Goal: Task Accomplishment & Management: Use online tool/utility

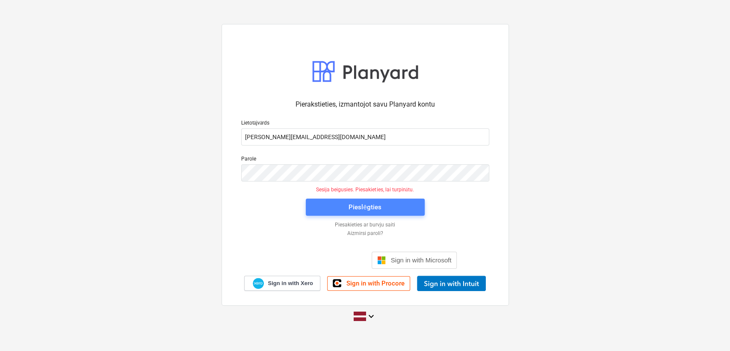
click at [359, 214] on button "Pieslēgties" at bounding box center [365, 207] width 119 height 17
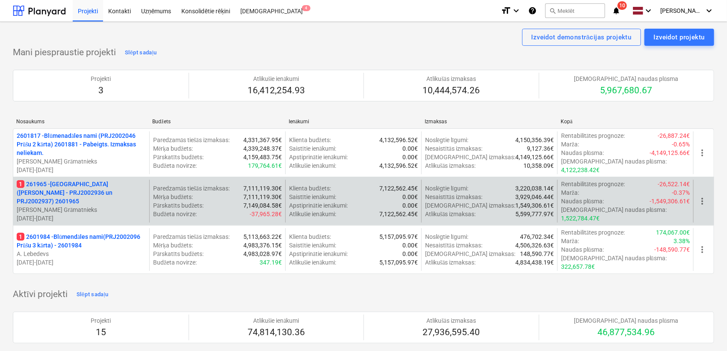
click at [86, 187] on p "1 261965 - [GEOGRAPHIC_DATA] ([PERSON_NAME] - PRJ2002936 un PRJ2002937) 2601965" at bounding box center [81, 193] width 129 height 26
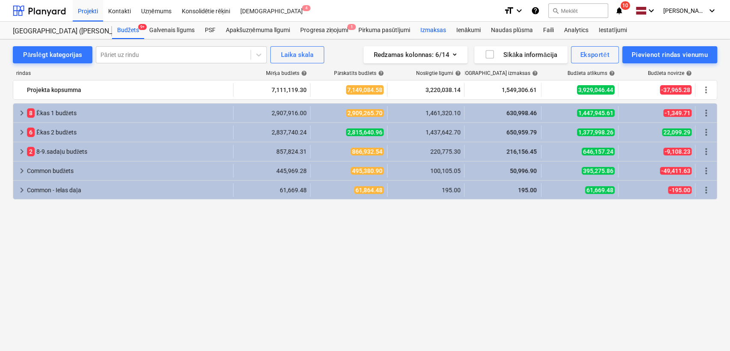
click at [432, 26] on div "Izmaksas" at bounding box center [433, 30] width 36 height 17
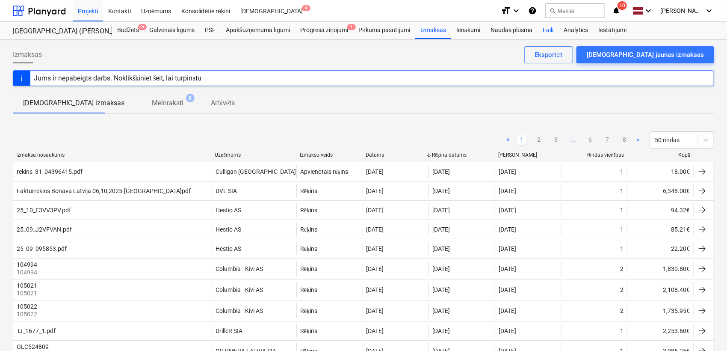
click at [552, 30] on div "Faili" at bounding box center [548, 30] width 21 height 17
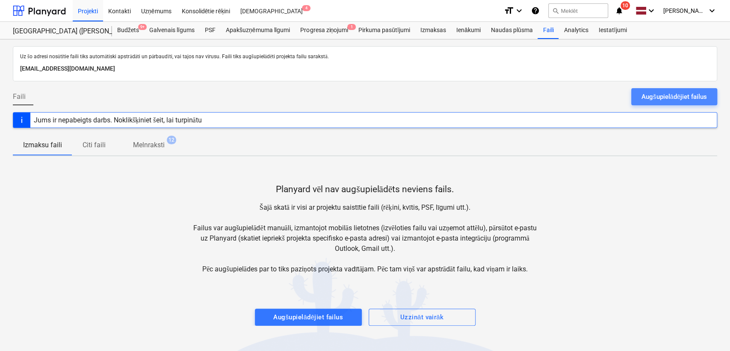
click at [661, 100] on div "Augšupielādējiet failus" at bounding box center [674, 96] width 65 height 11
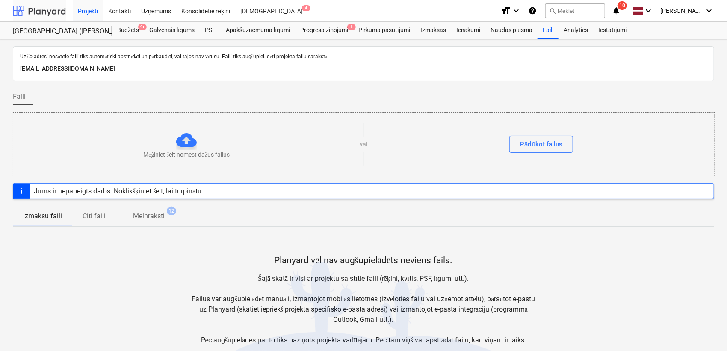
click at [53, 15] on div at bounding box center [39, 10] width 53 height 21
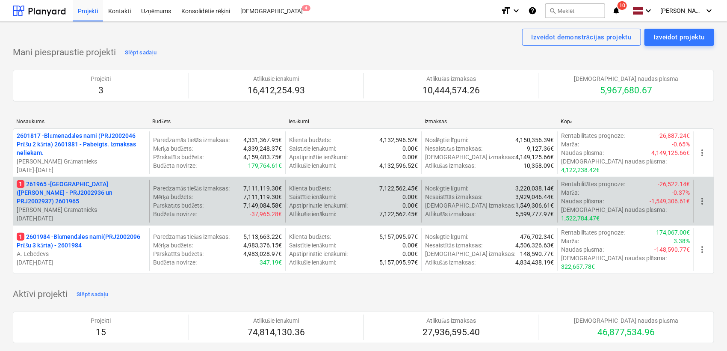
click at [103, 187] on p "1 261965 - [GEOGRAPHIC_DATA] ([PERSON_NAME] - PRJ2002936 un PRJ2002937) 2601965" at bounding box center [81, 193] width 129 height 26
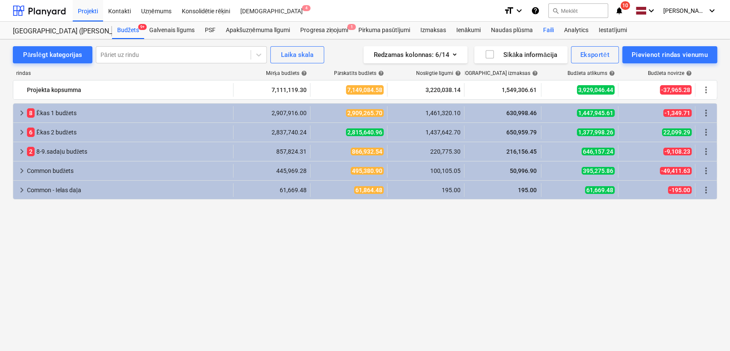
click at [547, 32] on div "Faili" at bounding box center [548, 30] width 21 height 17
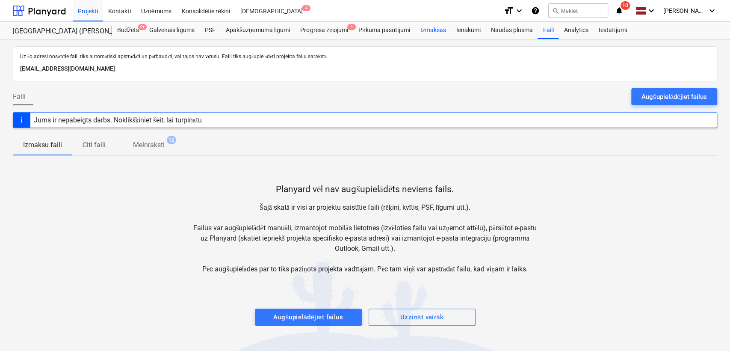
click at [434, 27] on div "Izmaksas" at bounding box center [433, 30] width 36 height 17
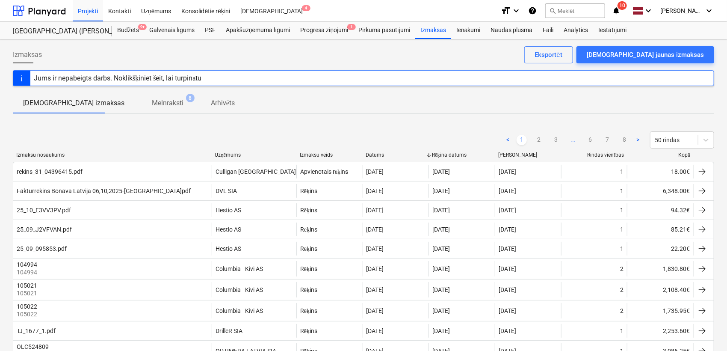
click at [619, 9] on icon "notifications" at bounding box center [616, 11] width 9 height 10
click at [39, 6] on div at bounding box center [39, 10] width 53 height 21
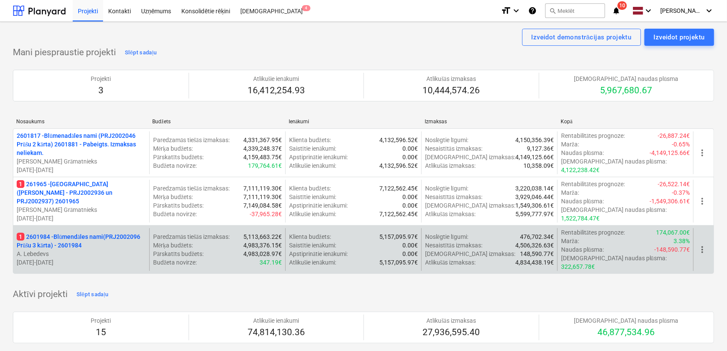
click at [75, 232] on p "1 2601984 - Blūmendāles nami(PRJ2002096 Prūšu 3 kārta) - 2601984" at bounding box center [81, 240] width 129 height 17
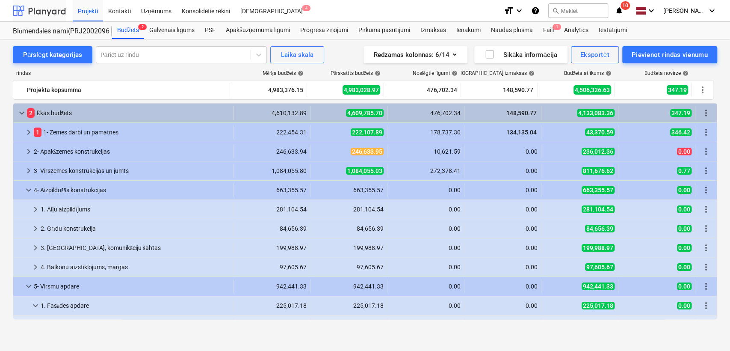
scroll to position [63, 0]
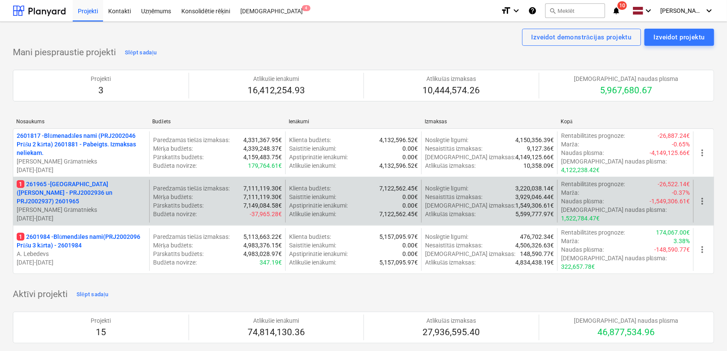
click at [48, 187] on p "1 261965 - [GEOGRAPHIC_DATA] ([PERSON_NAME] - PRJ2002936 un PRJ2002937) 2601965" at bounding box center [81, 193] width 129 height 26
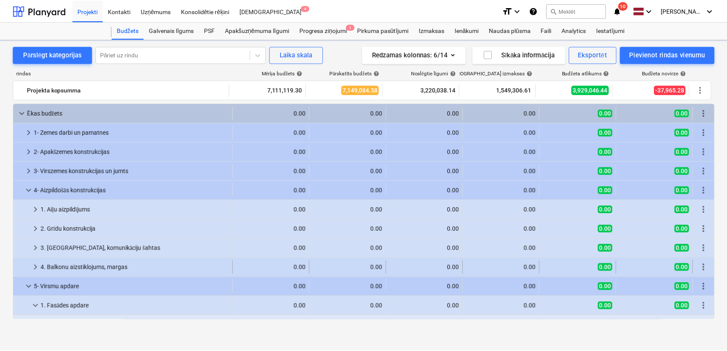
scroll to position [63, 0]
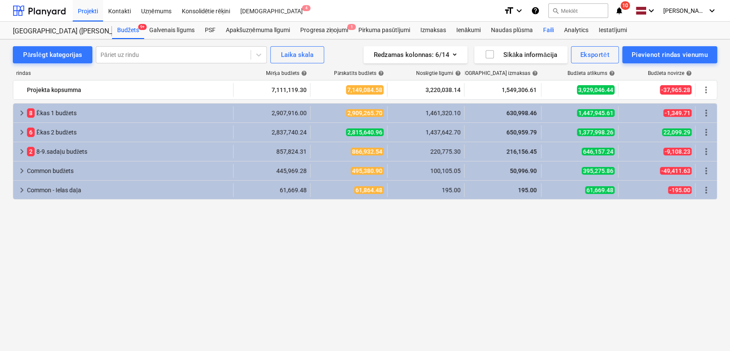
click at [546, 28] on div "Faili" at bounding box center [548, 30] width 21 height 17
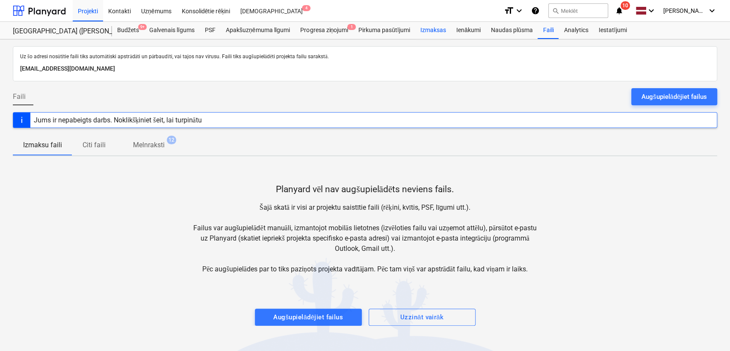
click at [439, 28] on div "Izmaksas" at bounding box center [433, 30] width 36 height 17
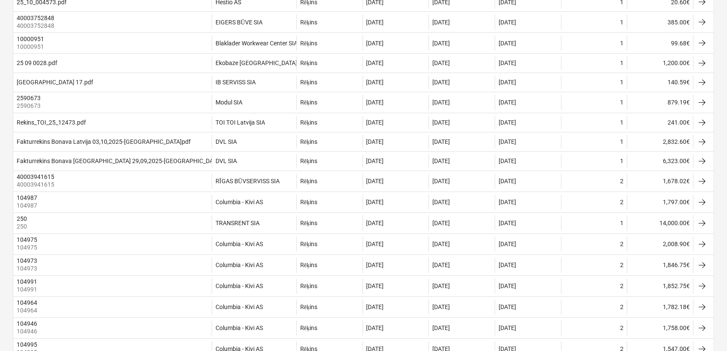
scroll to position [887, 0]
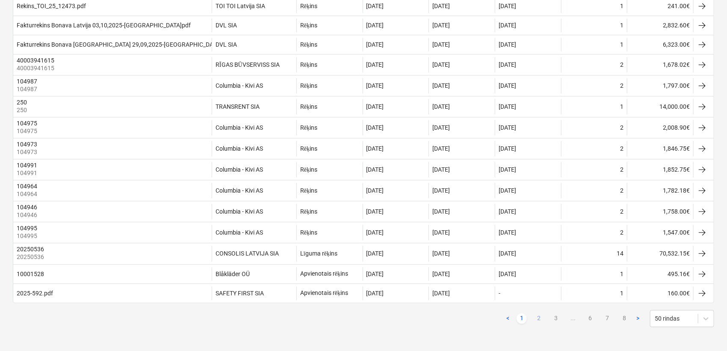
click at [538, 319] on link "2" at bounding box center [539, 318] width 10 height 10
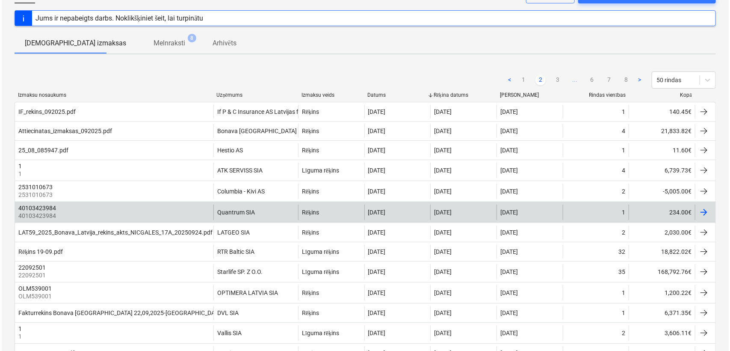
scroll to position [0, 0]
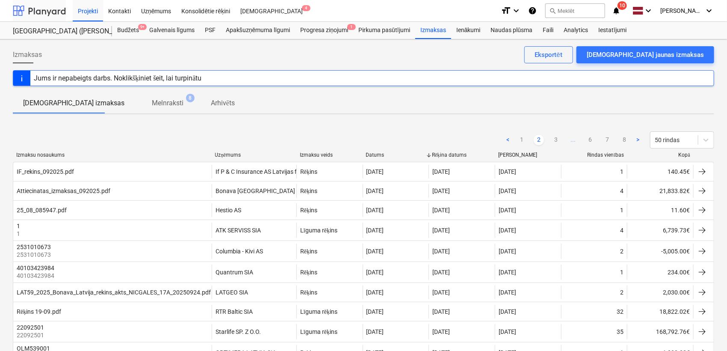
click at [40, 1] on div at bounding box center [39, 10] width 53 height 21
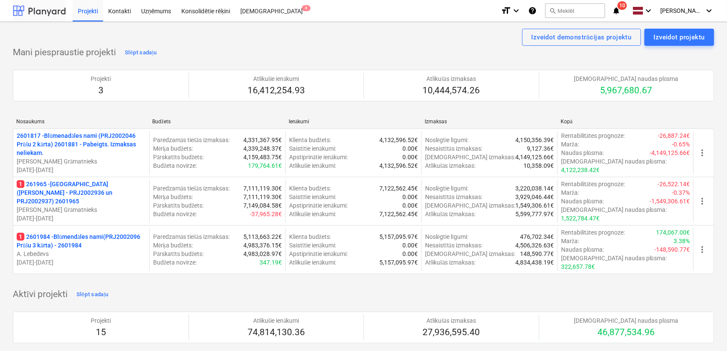
click at [57, 7] on div at bounding box center [39, 10] width 53 height 21
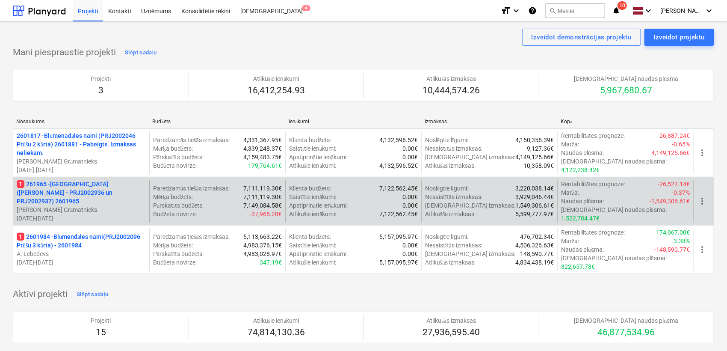
click at [77, 194] on p "1 261965 - [GEOGRAPHIC_DATA] ([PERSON_NAME] - PRJ2002936 un PRJ2002937) 2601965" at bounding box center [81, 193] width 129 height 26
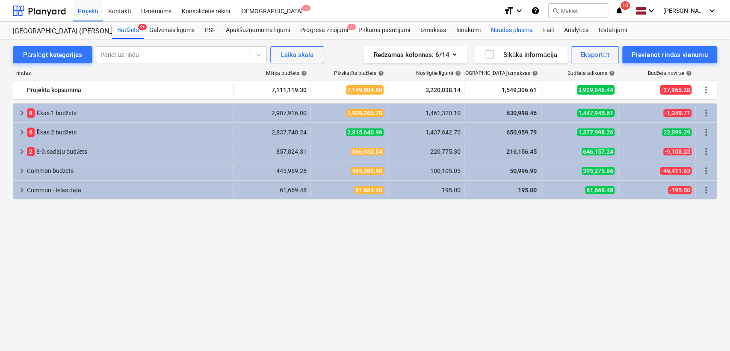
click at [519, 28] on div "Naudas plūsma" at bounding box center [512, 30] width 52 height 17
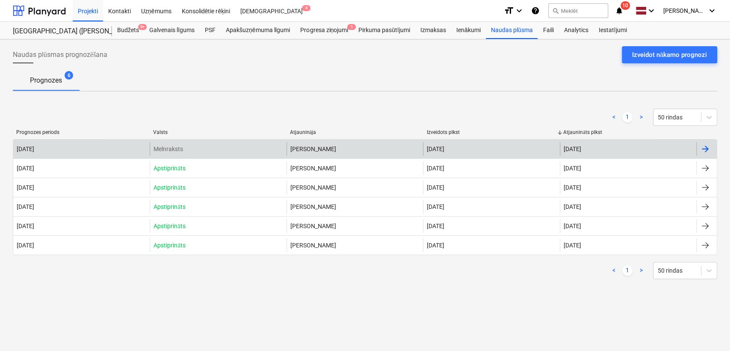
click at [709, 148] on div at bounding box center [705, 149] width 10 height 10
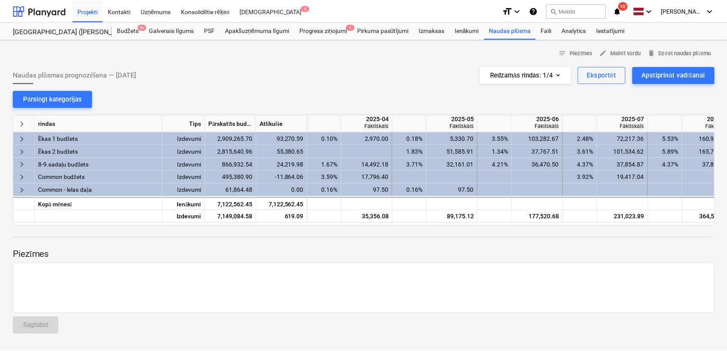
scroll to position [0, 513]
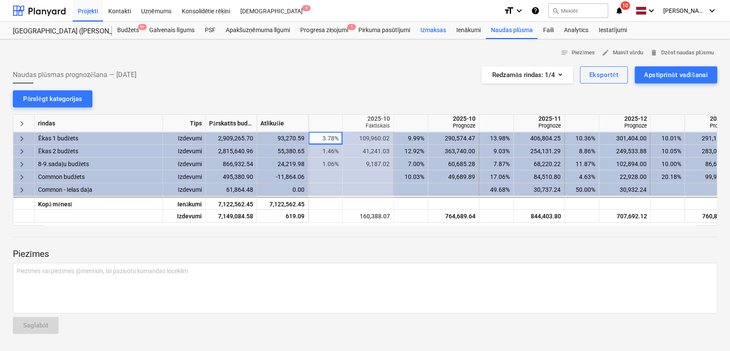
click at [434, 29] on div "Izmaksas" at bounding box center [433, 30] width 36 height 17
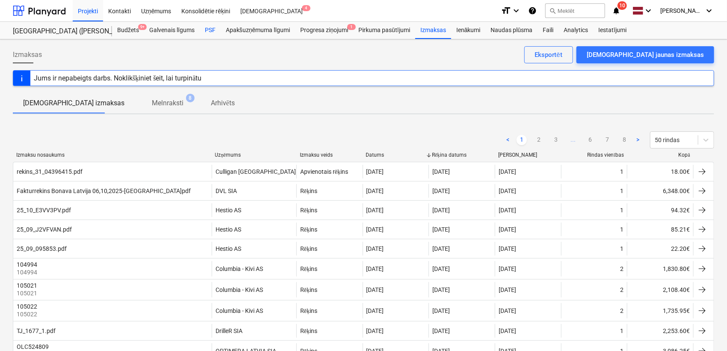
click at [214, 30] on div "PSF" at bounding box center [210, 30] width 21 height 17
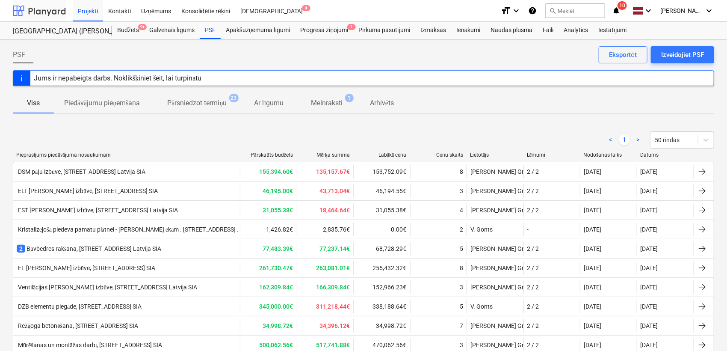
click at [55, 11] on div at bounding box center [39, 10] width 53 height 21
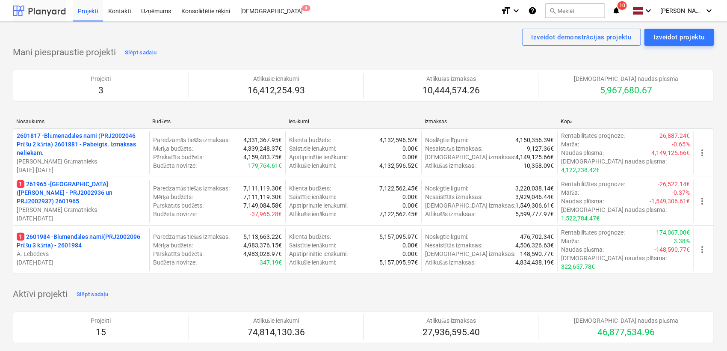
click at [48, 8] on div at bounding box center [39, 10] width 53 height 21
click at [124, 10] on div "Kontakti" at bounding box center [119, 11] width 33 height 22
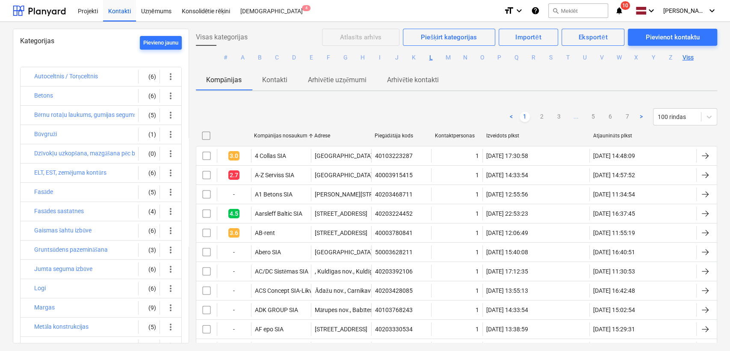
click at [427, 61] on button "L" at bounding box center [431, 58] width 10 height 10
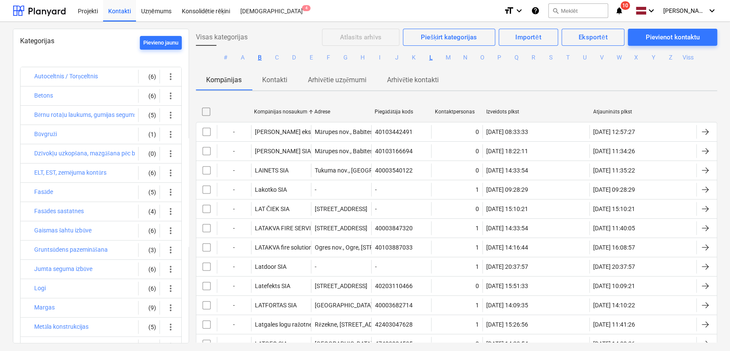
click at [262, 56] on button "B" at bounding box center [260, 58] width 10 height 10
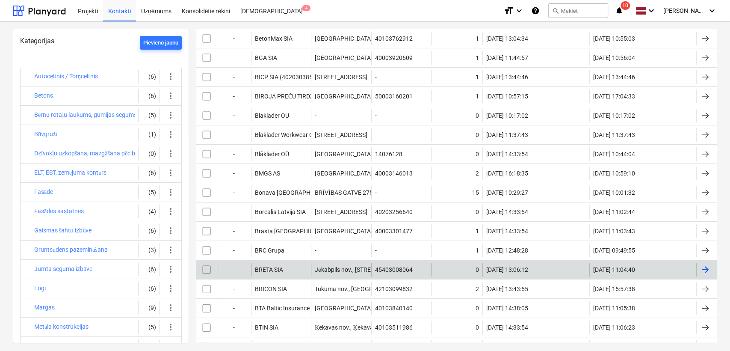
scroll to position [362, 0]
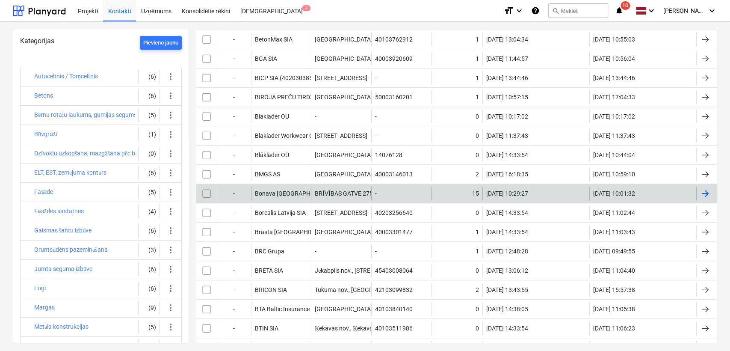
click at [697, 189] on div at bounding box center [707, 194] width 21 height 14
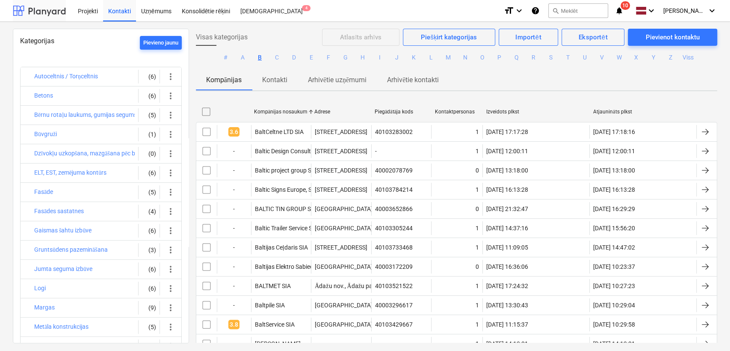
click at [32, 10] on div at bounding box center [39, 10] width 53 height 21
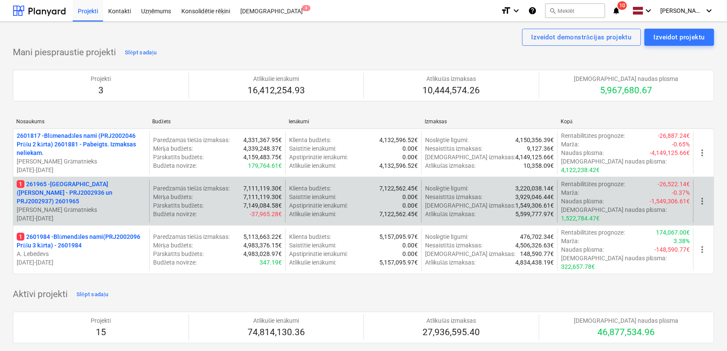
click at [67, 184] on p "1 261965 - [GEOGRAPHIC_DATA] ([PERSON_NAME] - PRJ2002936 un PRJ2002937) 2601965" at bounding box center [81, 193] width 129 height 26
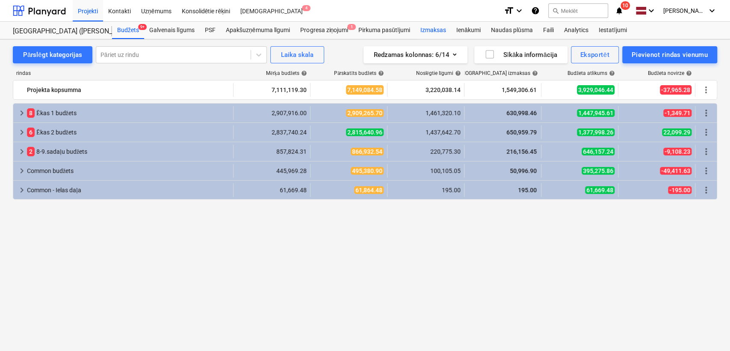
click at [431, 31] on div "Izmaksas" at bounding box center [433, 30] width 36 height 17
click at [146, 10] on div "Uzņēmums" at bounding box center [156, 11] width 41 height 22
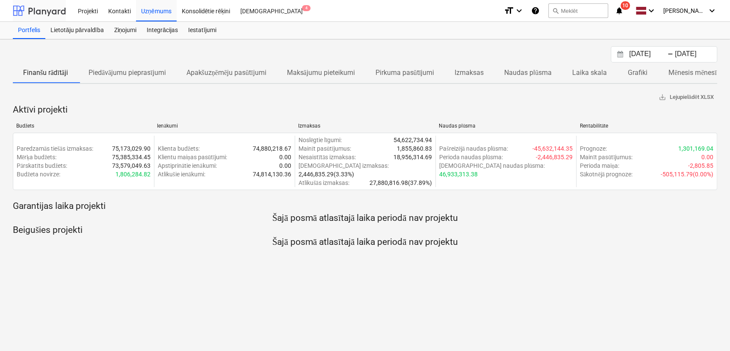
click at [37, 5] on div at bounding box center [39, 10] width 53 height 21
click at [40, 6] on div at bounding box center [39, 10] width 53 height 21
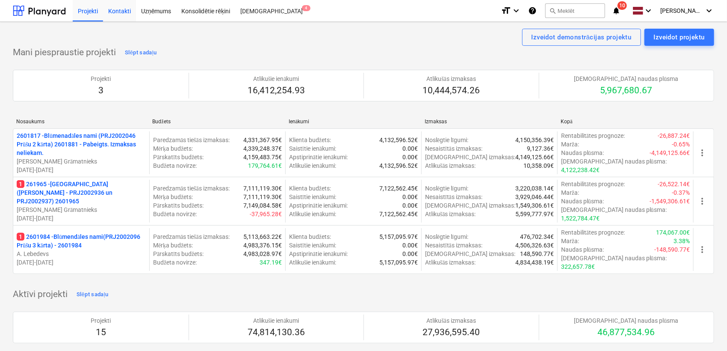
click at [121, 12] on div "Kontakti" at bounding box center [119, 11] width 33 height 22
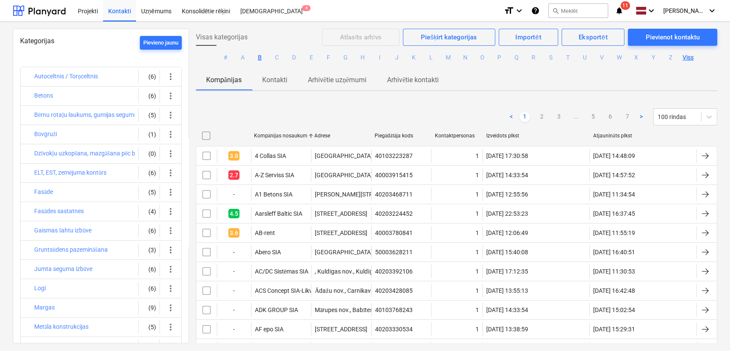
click at [259, 58] on button "B" at bounding box center [260, 58] width 10 height 10
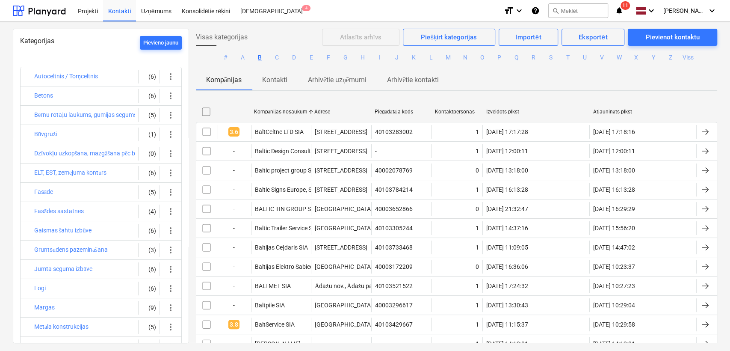
click at [258, 58] on button "B" at bounding box center [260, 58] width 10 height 10
click at [34, 9] on div at bounding box center [39, 10] width 53 height 21
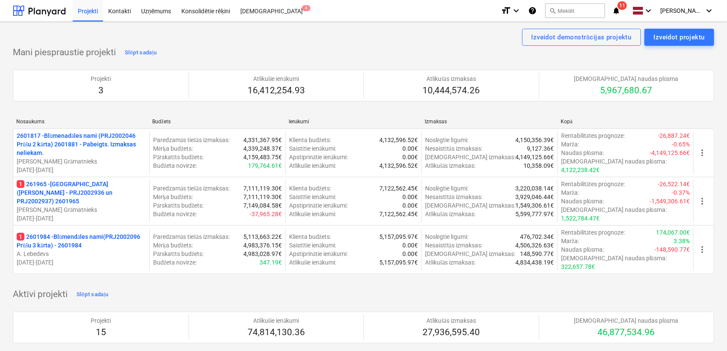
click at [616, 11] on icon "notifications" at bounding box center [616, 11] width 9 height 10
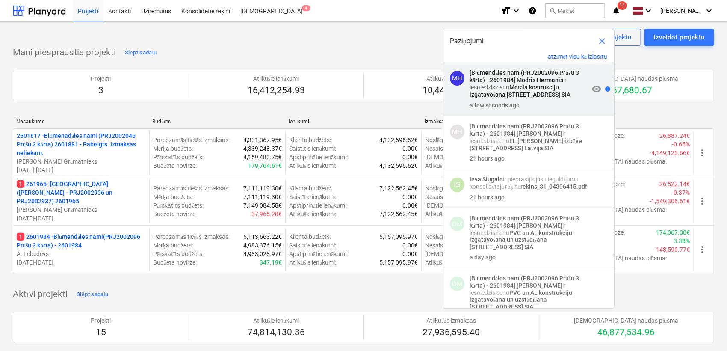
click at [536, 94] on strong "Metāla kostrukciju izgatavošana [STREET_ADDRESS] SIA" at bounding box center [520, 91] width 101 height 14
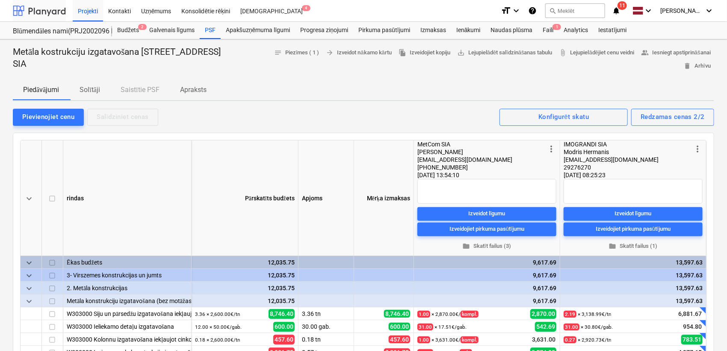
click at [45, 17] on div at bounding box center [39, 10] width 53 height 21
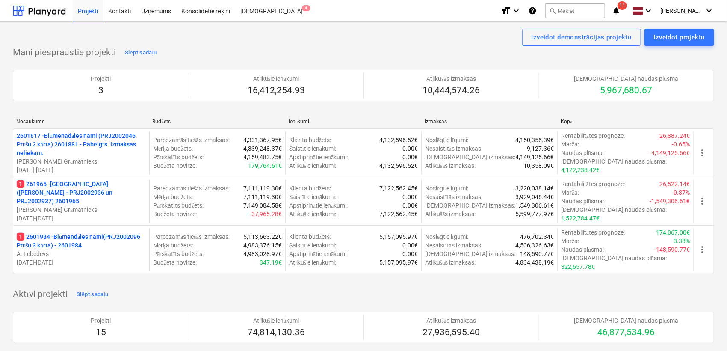
click at [623, 8] on span "11" at bounding box center [622, 5] width 9 height 9
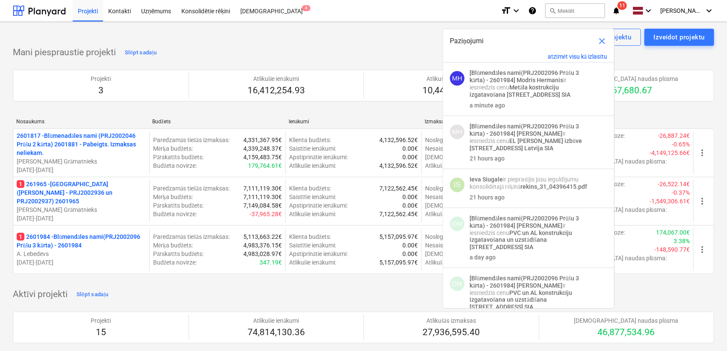
click at [276, 52] on div "Mani piespraustie projekti Slēpt sadaļu Projekti 3 Atlikušie ienākumi 16,412,25…" at bounding box center [364, 165] width 702 height 238
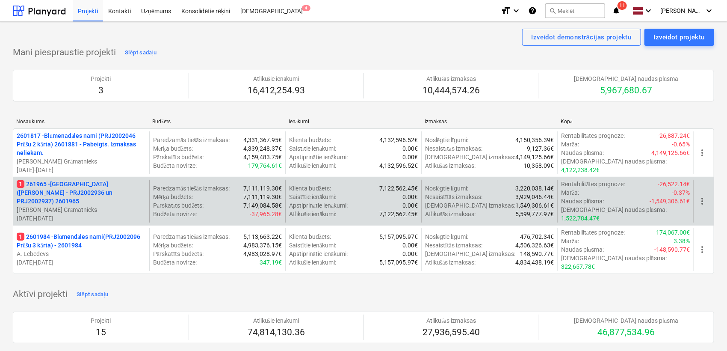
click at [73, 194] on p "1 261965 - [GEOGRAPHIC_DATA] ([PERSON_NAME] - PRJ2002936 un PRJ2002937) 2601965" at bounding box center [81, 193] width 129 height 26
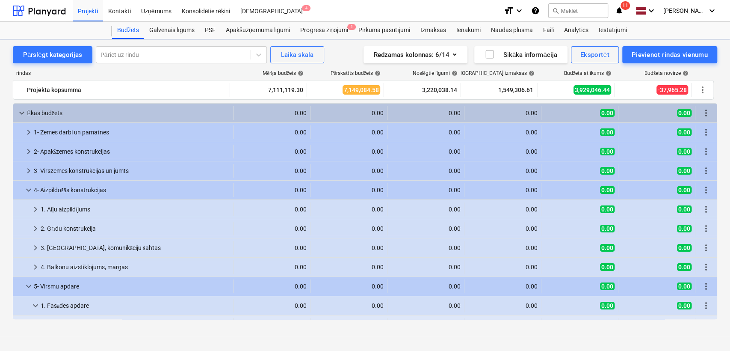
scroll to position [63, 0]
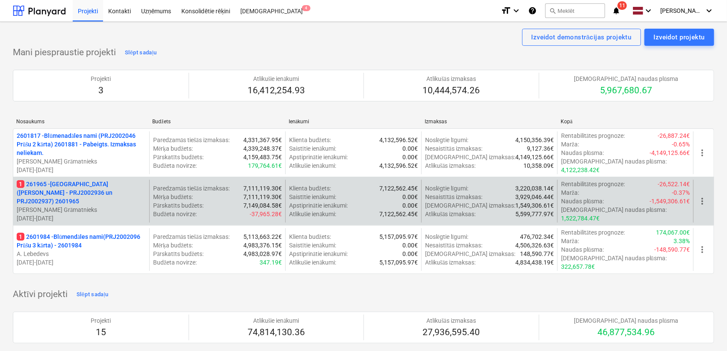
click at [87, 205] on p "[PERSON_NAME] Grāmatnieks" at bounding box center [81, 209] width 129 height 9
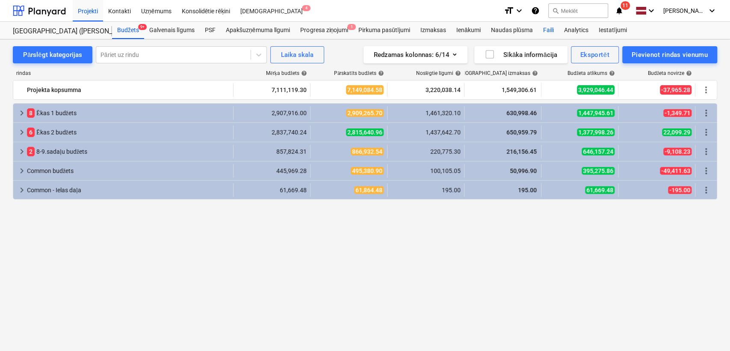
click at [545, 27] on div "Faili" at bounding box center [548, 30] width 21 height 17
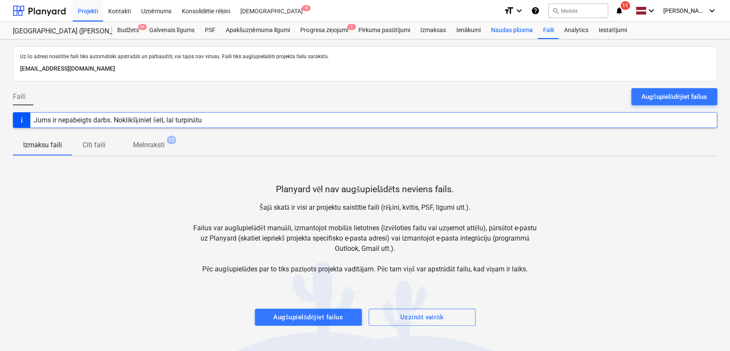
click at [527, 25] on div "Naudas plūsma" at bounding box center [512, 30] width 52 height 17
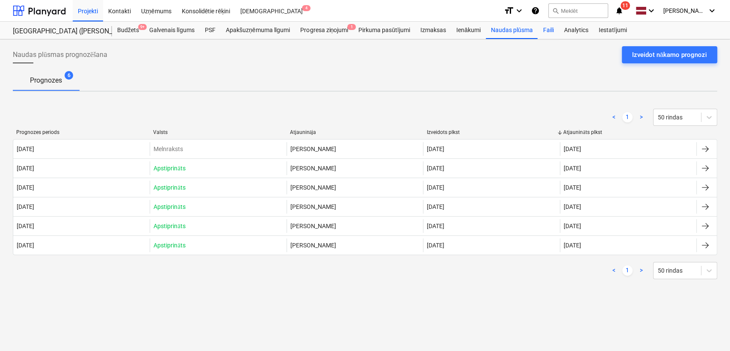
click at [547, 30] on div "Faili" at bounding box center [548, 30] width 21 height 17
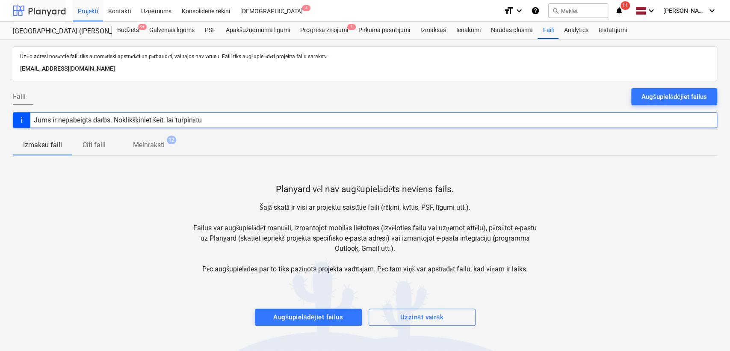
click at [58, 8] on div at bounding box center [39, 10] width 53 height 21
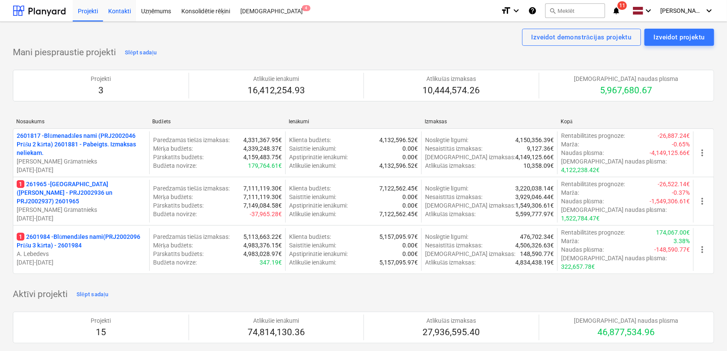
click at [122, 11] on div "Kontakti" at bounding box center [119, 11] width 33 height 22
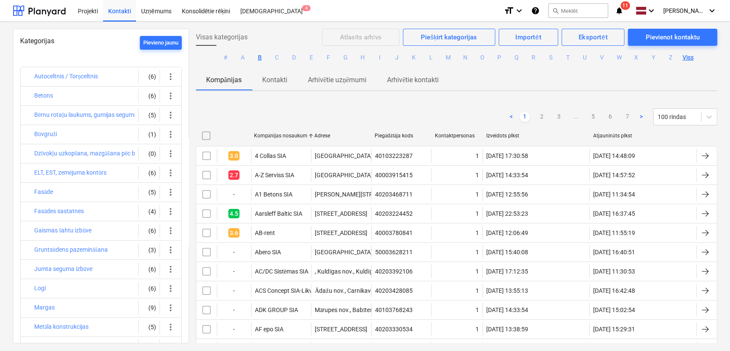
click at [256, 55] on button "B" at bounding box center [260, 58] width 10 height 10
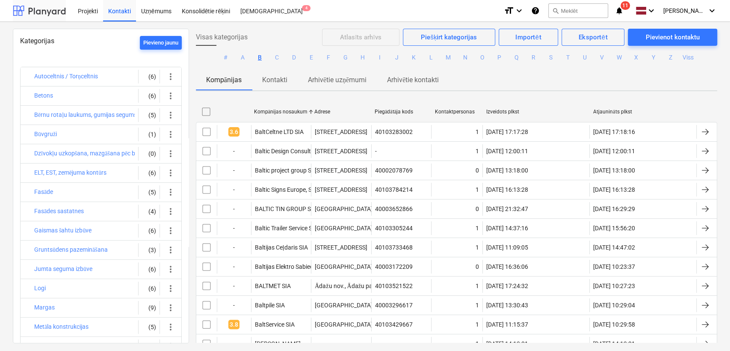
click at [34, 15] on div at bounding box center [39, 10] width 53 height 21
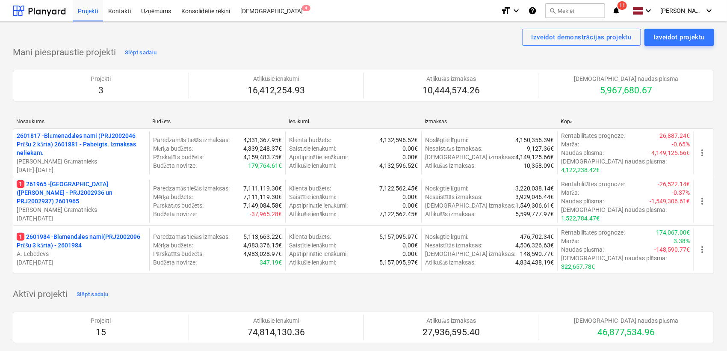
click at [624, 8] on span "11" at bounding box center [622, 5] width 9 height 9
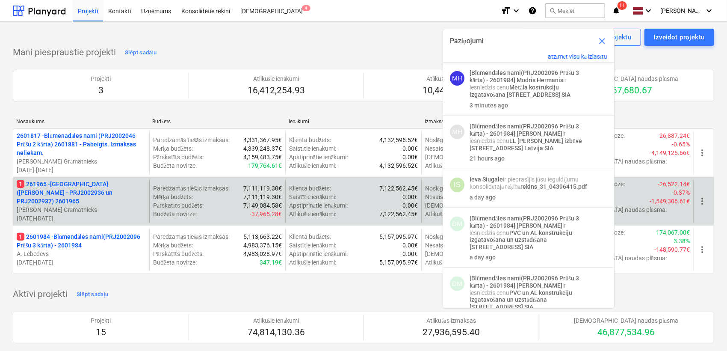
click at [74, 189] on p "1 261965 - [GEOGRAPHIC_DATA] ([PERSON_NAME] - PRJ2002936 un PRJ2002937) 2601965" at bounding box center [81, 193] width 129 height 26
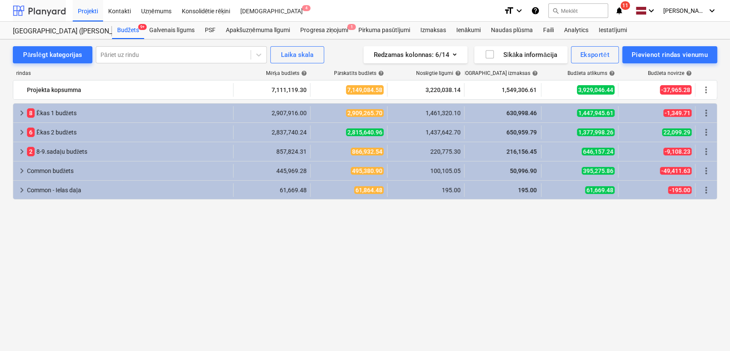
click at [40, 3] on div at bounding box center [39, 10] width 53 height 21
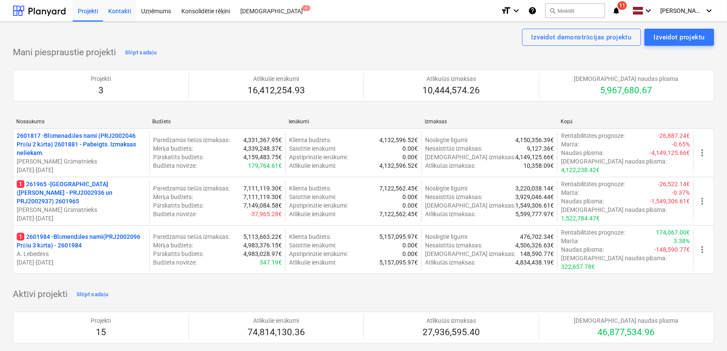
click at [126, 15] on div "Kontakti" at bounding box center [119, 11] width 33 height 22
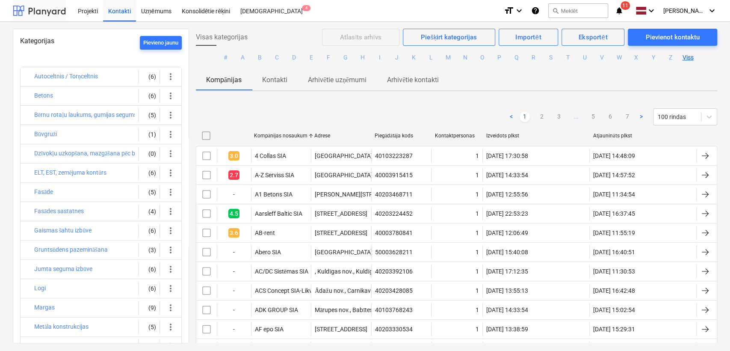
click at [44, 10] on div at bounding box center [39, 10] width 53 height 21
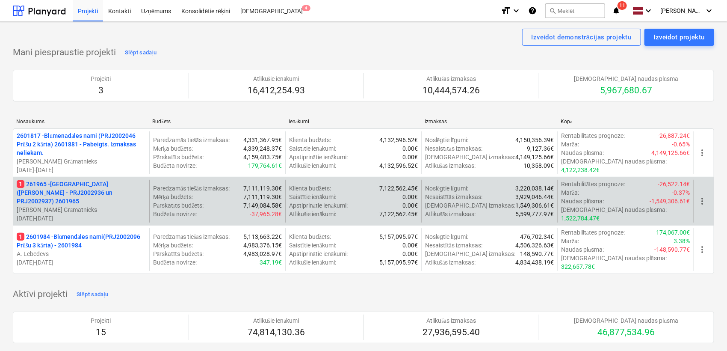
click at [91, 190] on p "1 261965 - [GEOGRAPHIC_DATA] ([PERSON_NAME] - PRJ2002936 un PRJ2002937) 2601965" at bounding box center [81, 193] width 129 height 26
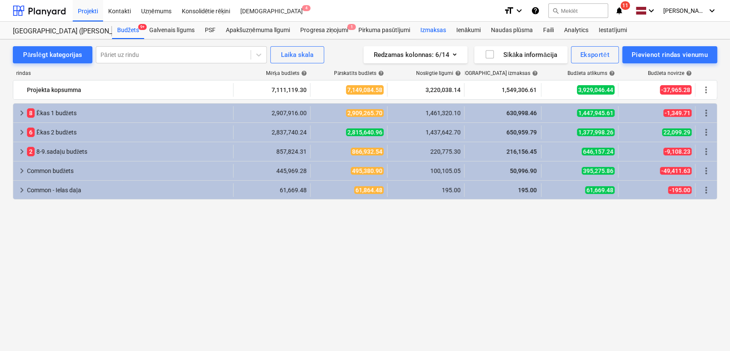
click at [433, 27] on div "Izmaksas" at bounding box center [433, 30] width 36 height 17
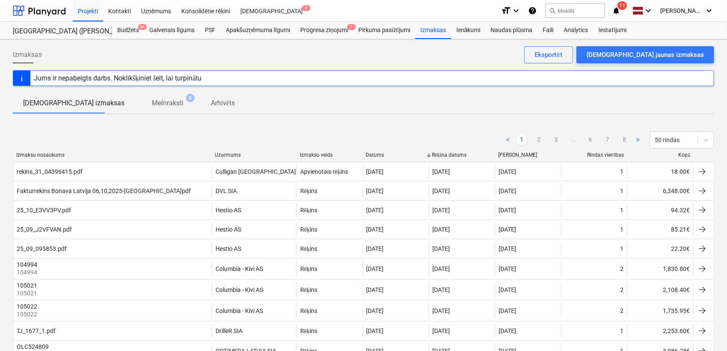
click at [226, 151] on div "< 1 2 3 ... 6 7 8 > 50 rindas" at bounding box center [364, 140] width 702 height 24
click at [230, 156] on div "Uzņēmums" at bounding box center [254, 155] width 78 height 6
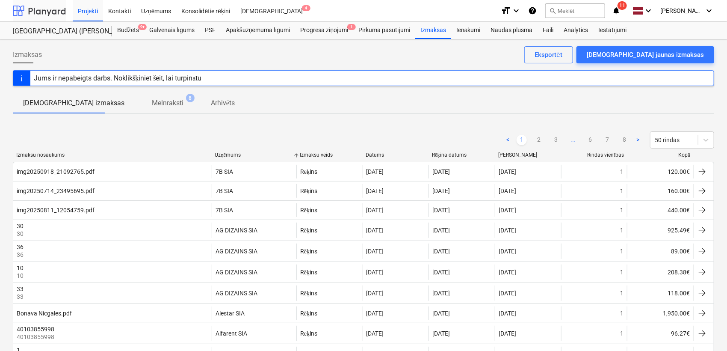
click at [38, 12] on div at bounding box center [39, 10] width 53 height 21
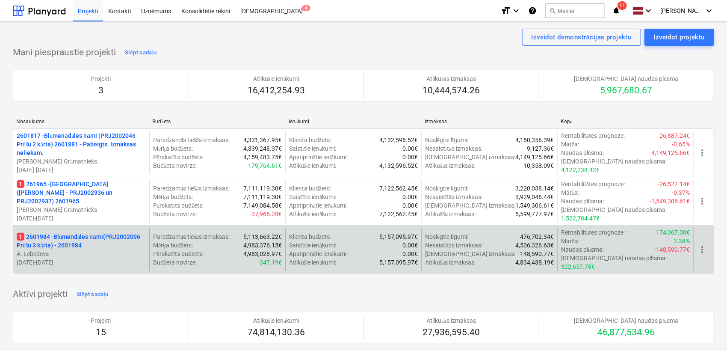
click at [68, 232] on p "1 2601984 - Blūmendāles nami(PRJ2002096 Prūšu 3 kārta) - 2601984" at bounding box center [81, 240] width 129 height 17
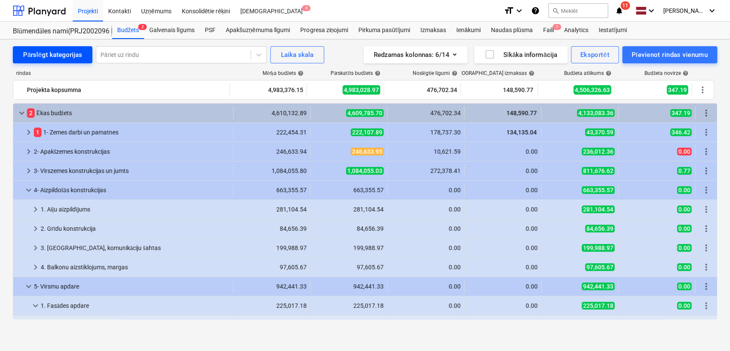
click at [57, 57] on div "Pārslēgt kategorijas" at bounding box center [52, 54] width 59 height 11
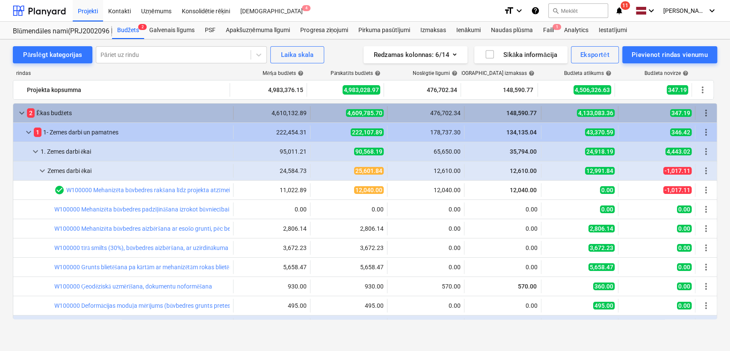
click at [18, 110] on span "keyboard_arrow_down" at bounding box center [22, 113] width 10 height 10
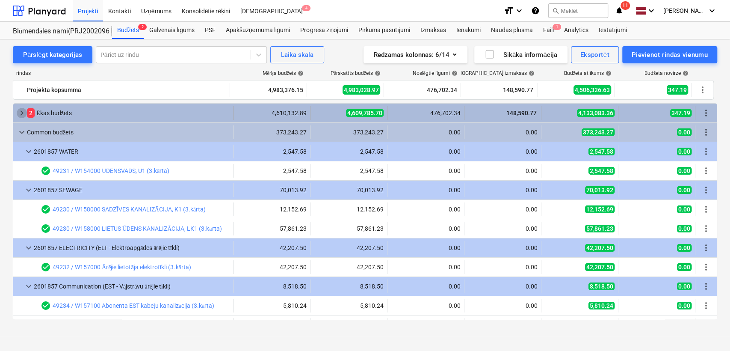
click at [18, 110] on span "keyboard_arrow_right" at bounding box center [22, 113] width 10 height 10
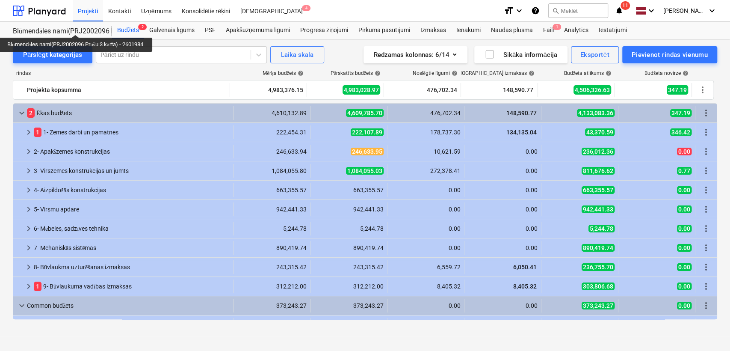
click at [78, 27] on div "Blūmendāles nami(PRJ2002096 Prūšu 3 kārta) - 2601984" at bounding box center [57, 31] width 89 height 9
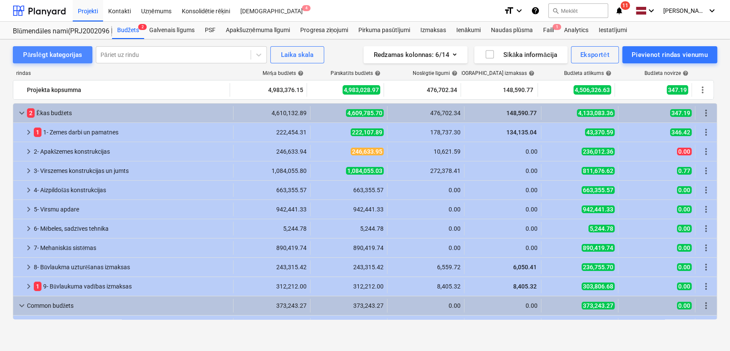
click at [63, 54] on div "Pārslēgt kategorijas" at bounding box center [52, 54] width 59 height 11
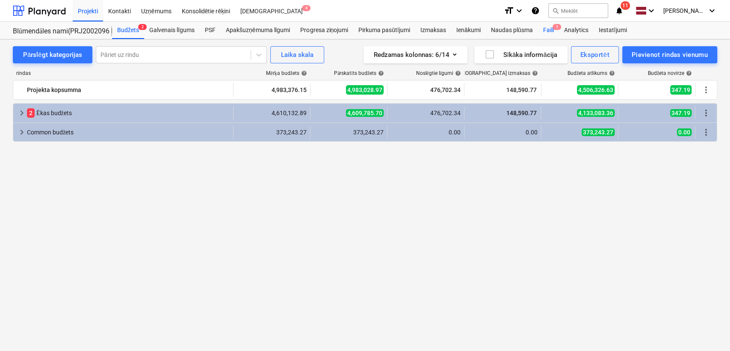
click at [550, 28] on div "Faili 1" at bounding box center [548, 30] width 21 height 17
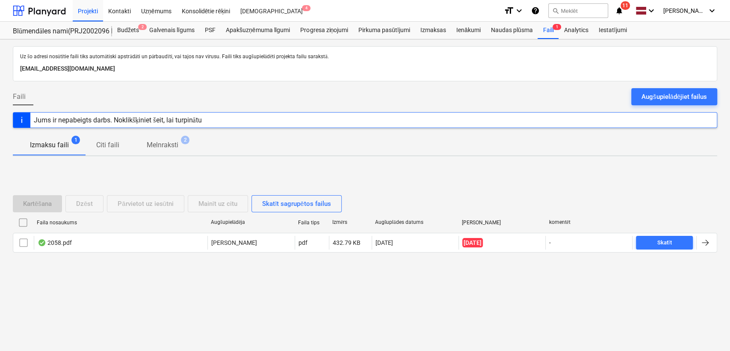
click at [621, 9] on icon "notifications" at bounding box center [619, 11] width 9 height 10
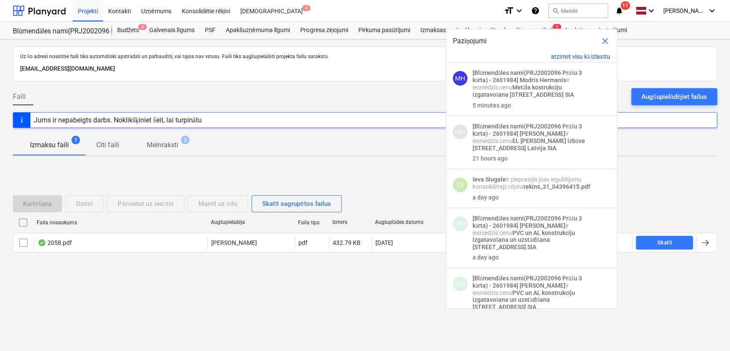
click at [356, 282] on div "Kartēšana Dzēst Pārvietot uz iesūtni Mainīt uz citu Skatīt sagrupētos failus Fa…" at bounding box center [365, 227] width 705 height 128
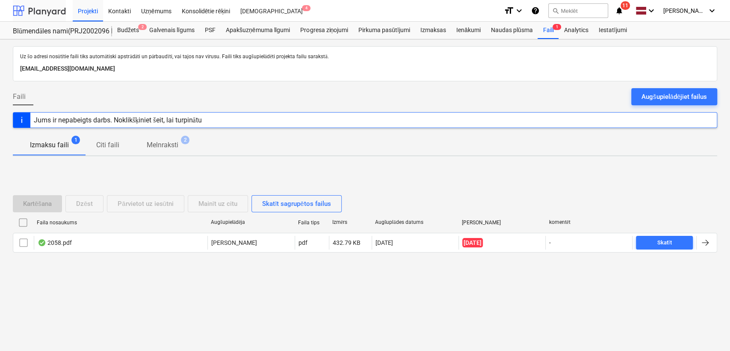
click at [45, 11] on div at bounding box center [39, 10] width 53 height 21
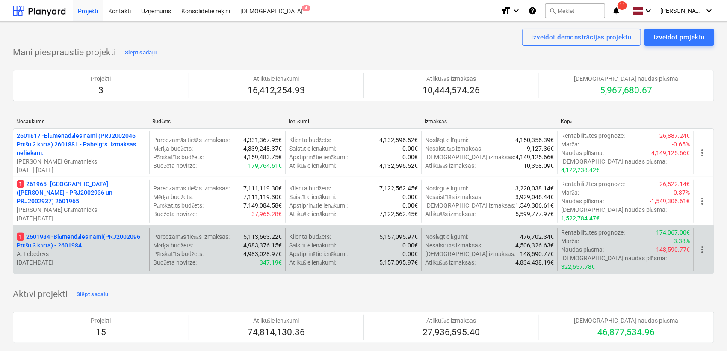
click at [55, 232] on p "1 2601984 - Blūmendāles nami(PRJ2002096 Prūšu 3 kārta) - 2601984" at bounding box center [81, 240] width 129 height 17
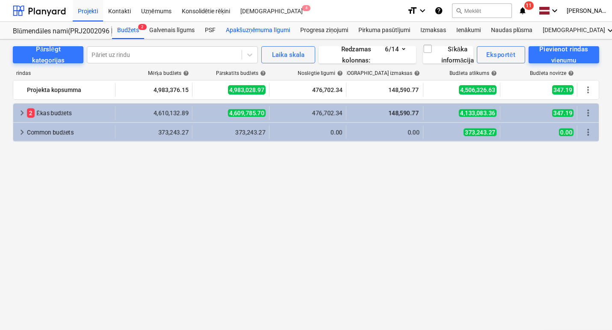
click at [227, 30] on div "Apakšuzņēmuma līgumi" at bounding box center [258, 30] width 74 height 17
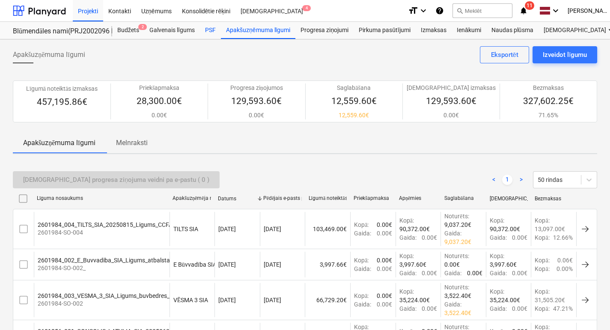
click at [215, 33] on div "PSF" at bounding box center [210, 30] width 21 height 17
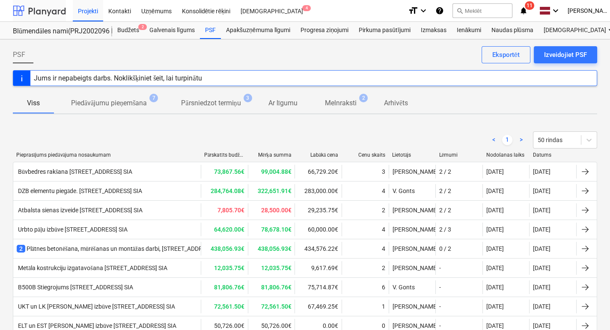
click at [42, 13] on div at bounding box center [39, 10] width 53 height 21
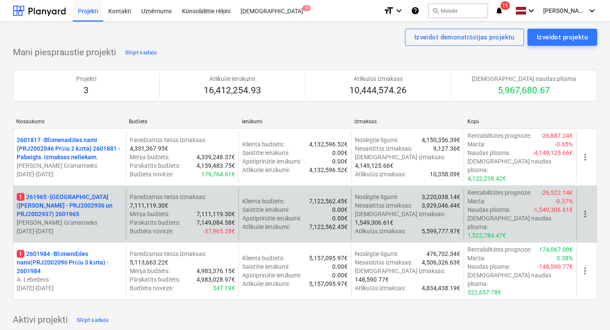
click at [77, 193] on p "1 261965 - [GEOGRAPHIC_DATA] ([PERSON_NAME] - PRJ2002936 un PRJ2002937) 2601965" at bounding box center [70, 206] width 106 height 26
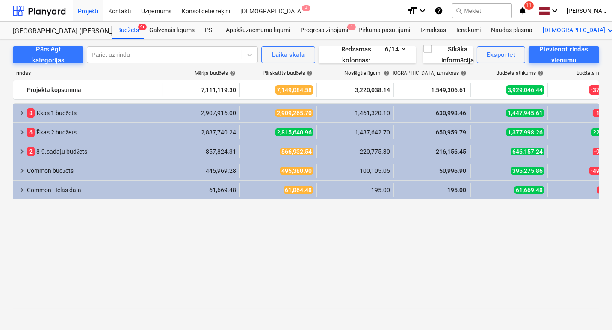
click at [556, 31] on div "Vairāk keyboard_arrow_down" at bounding box center [579, 30] width 83 height 17
click at [575, 49] on div "Faili" at bounding box center [595, 50] width 41 height 7
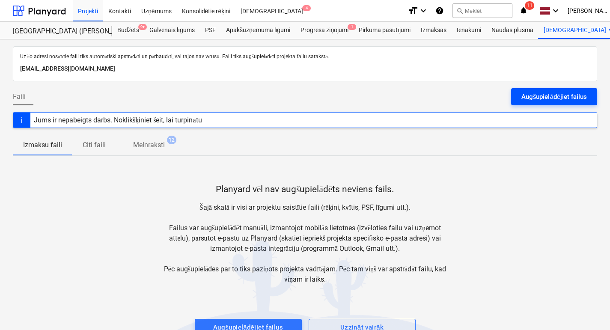
click at [555, 95] on div "Augšupielādējiet failus" at bounding box center [553, 96] width 65 height 11
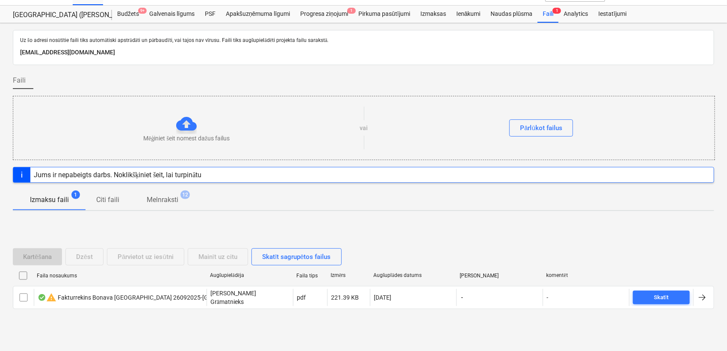
scroll to position [25, 0]
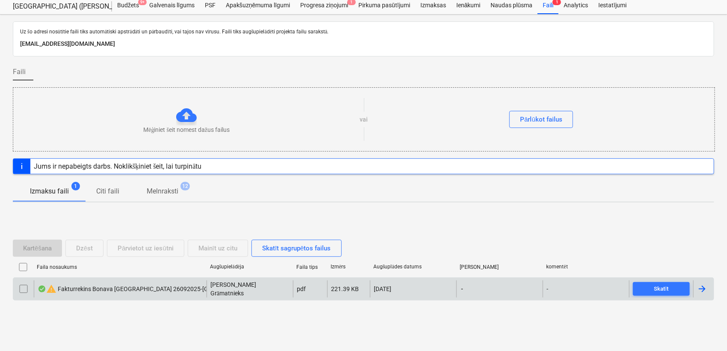
click at [707, 286] on div at bounding box center [702, 289] width 10 height 10
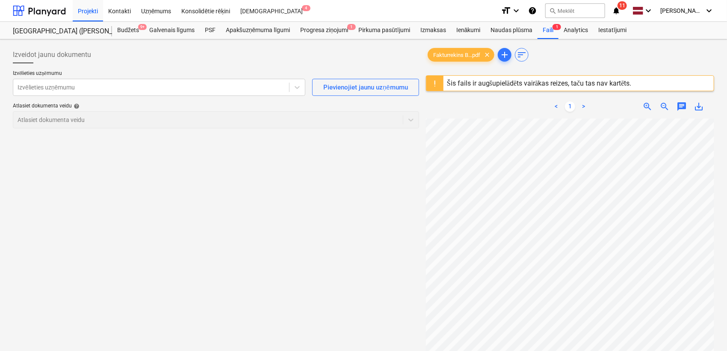
scroll to position [207, 160]
click at [420, 26] on div "Izmaksas" at bounding box center [433, 30] width 36 height 17
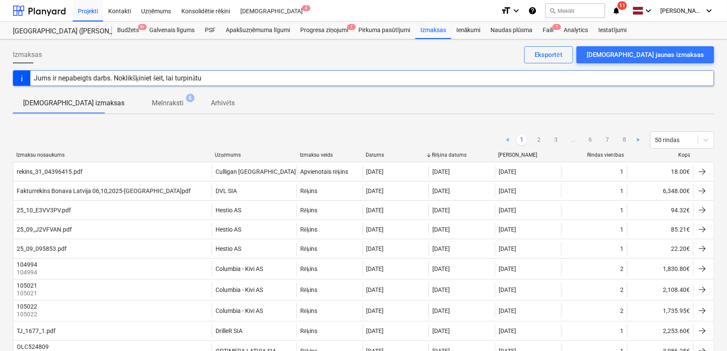
click at [235, 150] on div "< 1 2 3 ... 6 7 8 > 50 rindas" at bounding box center [364, 140] width 702 height 24
click at [223, 158] on div "Izmaksu nosaukums Uzņēmums Izmaksu veids Datums Rēķina datums [PERSON_NAME] vie…" at bounding box center [364, 157] width 702 height 10
click at [225, 154] on div "Uzņēmums" at bounding box center [254, 155] width 78 height 6
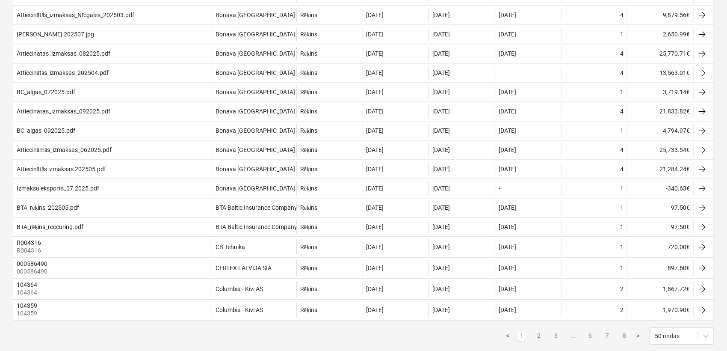
scroll to position [880, 0]
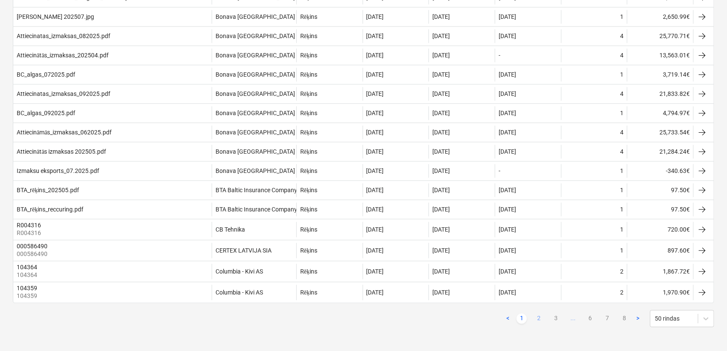
click at [538, 316] on link "2" at bounding box center [539, 318] width 10 height 10
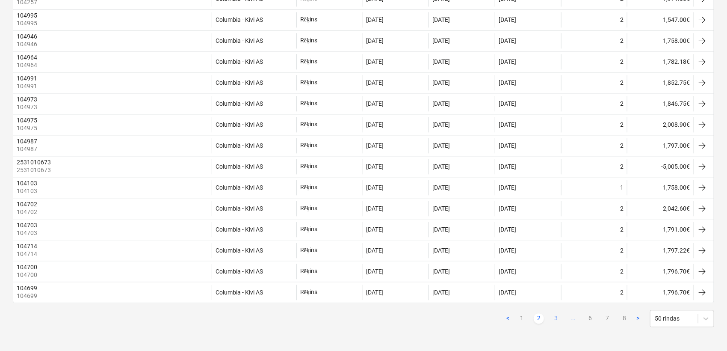
click at [557, 321] on link "3" at bounding box center [556, 318] width 10 height 10
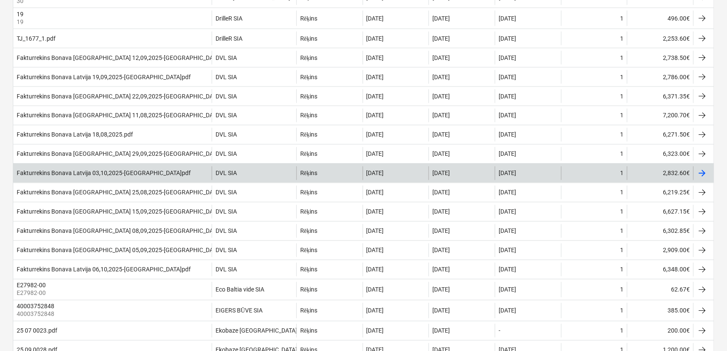
scroll to position [684, 0]
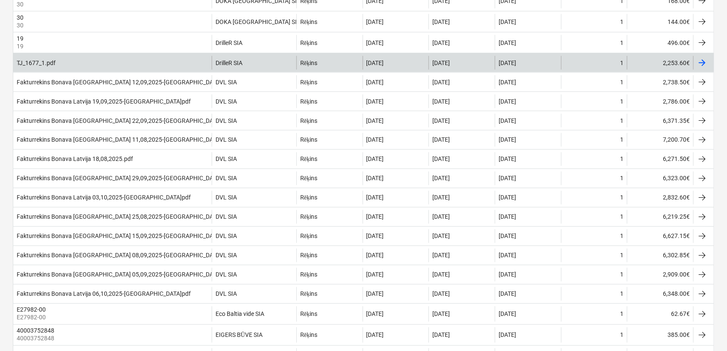
click at [700, 68] on div at bounding box center [702, 63] width 10 height 10
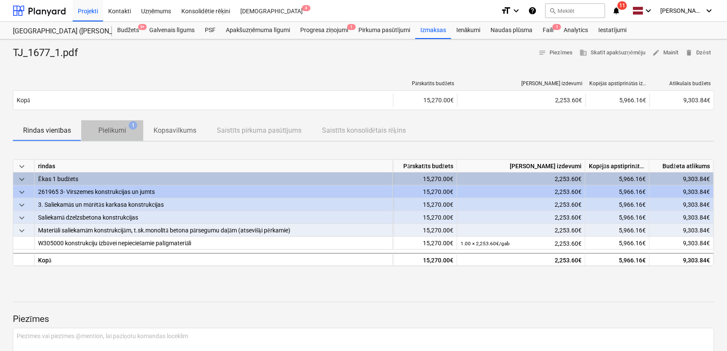
click at [114, 133] on p "Pielikumi" at bounding box center [112, 130] width 28 height 10
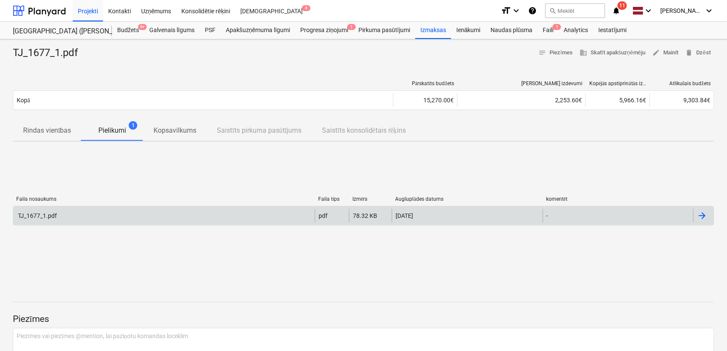
click at [703, 218] on div at bounding box center [702, 216] width 10 height 10
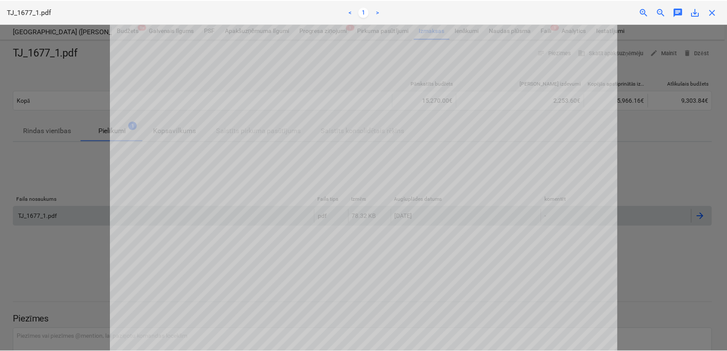
scroll to position [127, 0]
click at [715, 11] on span "close" at bounding box center [715, 12] width 10 height 10
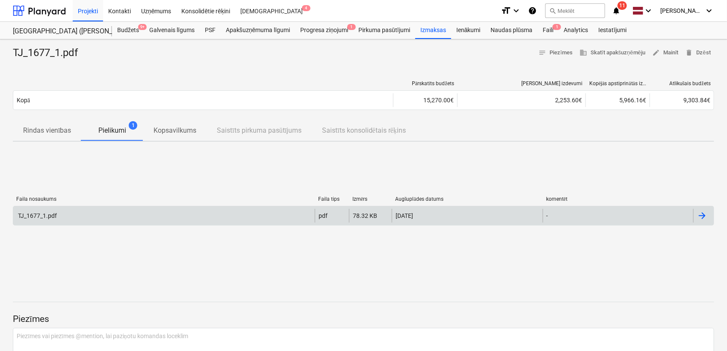
click at [618, 9] on icon "notifications" at bounding box center [616, 11] width 9 height 10
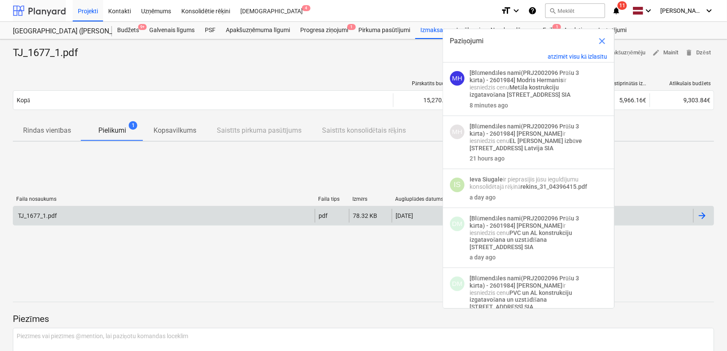
click at [36, 7] on div at bounding box center [39, 10] width 53 height 21
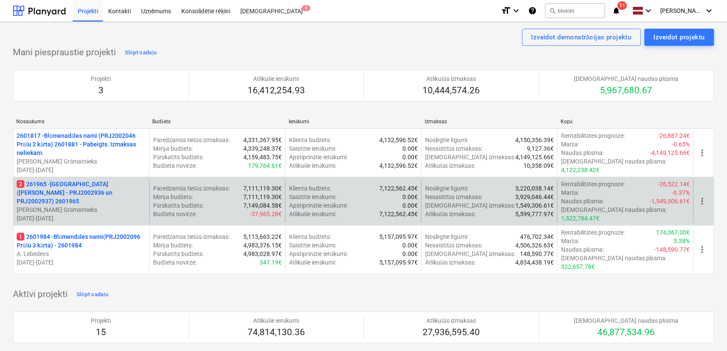
click at [92, 181] on p "2 261965 - [GEOGRAPHIC_DATA] ([PERSON_NAME] - PRJ2002936 un PRJ2002937) 2601965" at bounding box center [81, 193] width 129 height 26
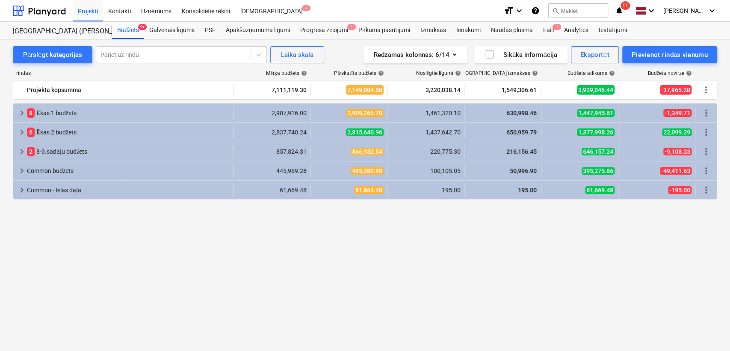
click at [622, 8] on icon "notifications" at bounding box center [619, 11] width 9 height 10
click at [417, 0] on div "Projekti Kontakti Uzņēmums Konsolidētie rēķini Iesūtne 4" at bounding box center [285, 10] width 424 height 21
click at [543, 27] on div "Faili 1" at bounding box center [548, 30] width 21 height 17
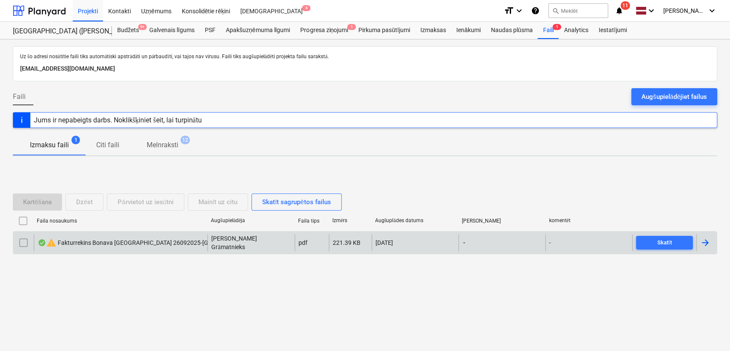
click at [709, 236] on div at bounding box center [707, 242] width 21 height 17
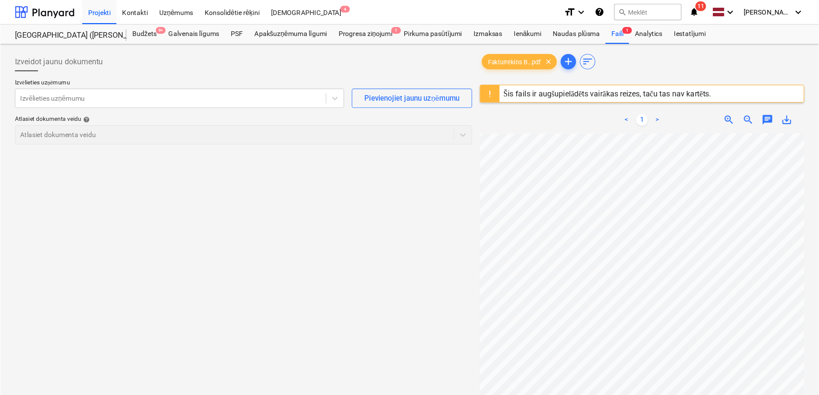
scroll to position [107, 103]
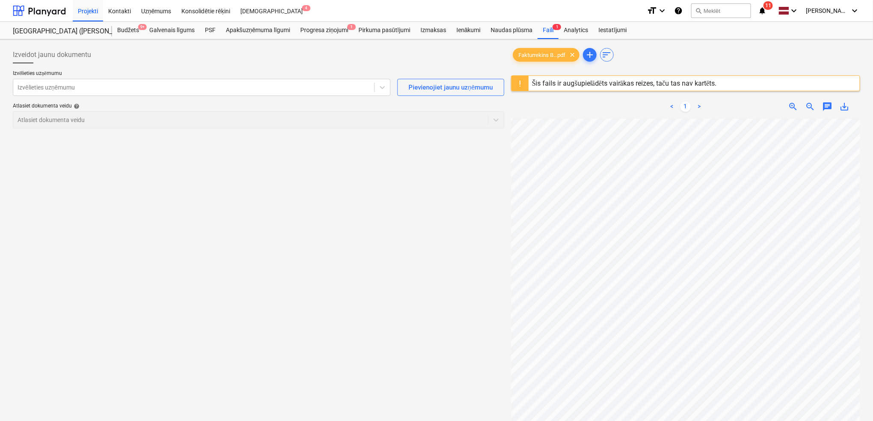
click at [702, 88] on div "Fakturrekins B...pdf clear add sort Šis fails ir augšupielādēts vairākas reizes…" at bounding box center [685, 280] width 349 height 469
click at [615, 104] on div "< 1 > zoom_in zoom_out chat 0 save_alt" at bounding box center [685, 305] width 349 height 421
click at [150, 97] on div "Izvēlieties uzņēmumu Izvēlieties uzņēmumu Pievienojiet jaunu uzņēmumu Atlasiet …" at bounding box center [259, 102] width 492 height 65
click at [151, 89] on div at bounding box center [194, 87] width 353 height 9
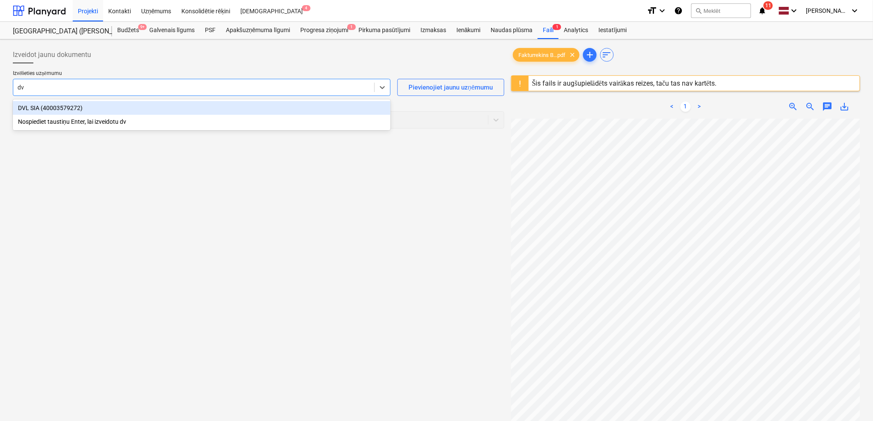
type input "dvl"
click at [146, 107] on div "DVL SIA (40003579272)" at bounding box center [202, 108] width 378 height 14
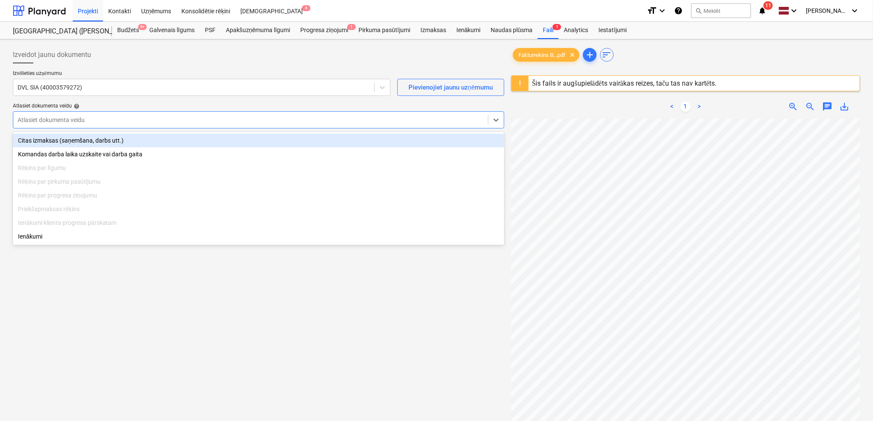
click at [166, 116] on div at bounding box center [251, 120] width 466 height 9
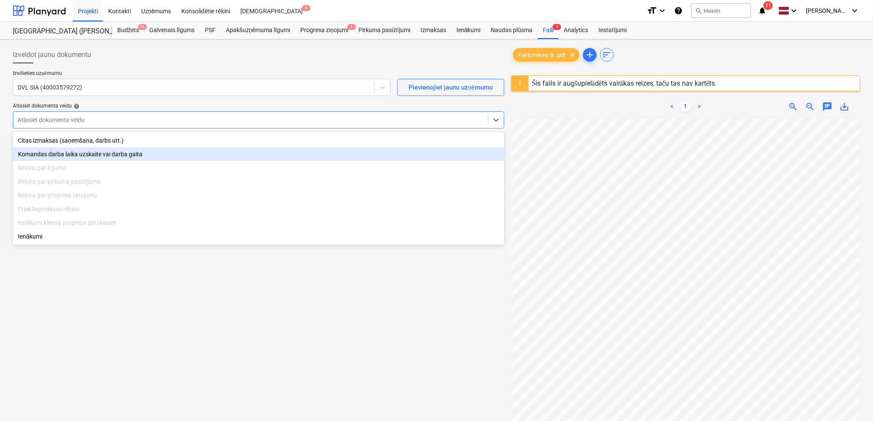
click at [166, 154] on div "Komandas darba laika uzskaite vai darba gaita" at bounding box center [259, 154] width 492 height 14
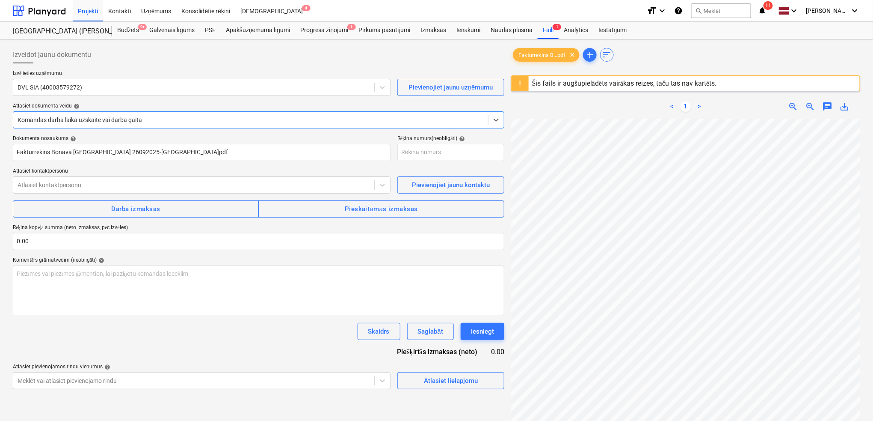
click at [171, 119] on div at bounding box center [251, 120] width 466 height 9
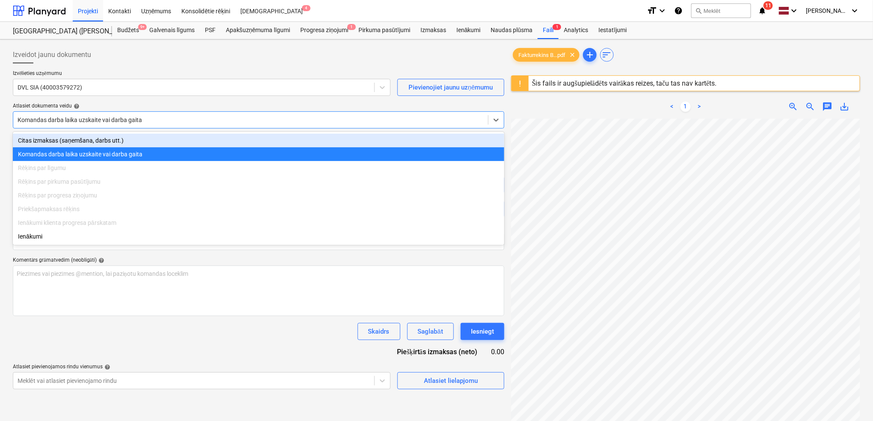
click at [173, 145] on div "Citas izmaksas (saņemšana, darbs utt.)" at bounding box center [259, 141] width 492 height 14
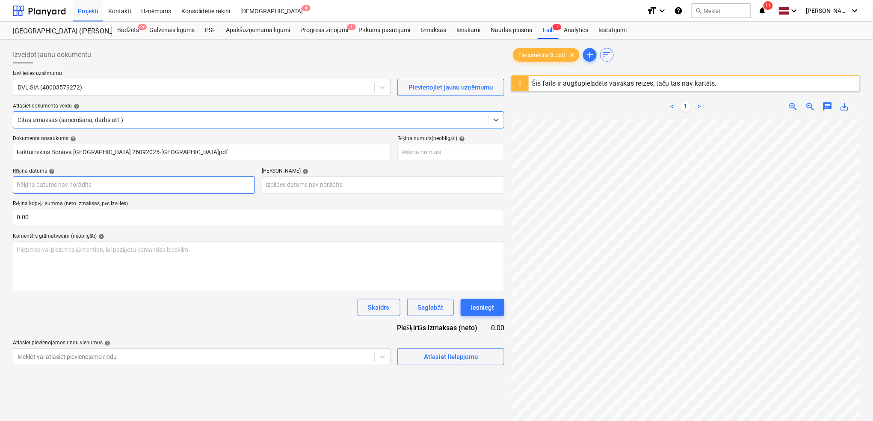
click at [164, 187] on body "Projekti Kontakti Uzņēmums Konsolidētie rēķini Iesūtne 4 format_size keyboard_a…" at bounding box center [436, 210] width 873 height 421
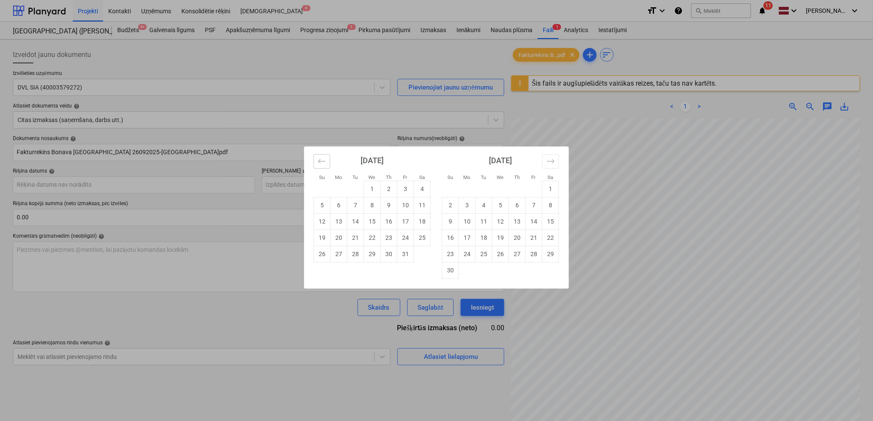
drag, startPoint x: 316, startPoint y: 157, endPoint x: 322, endPoint y: 157, distance: 6.4
click at [317, 157] on button "Move backward to switch to the previous month." at bounding box center [322, 161] width 17 height 15
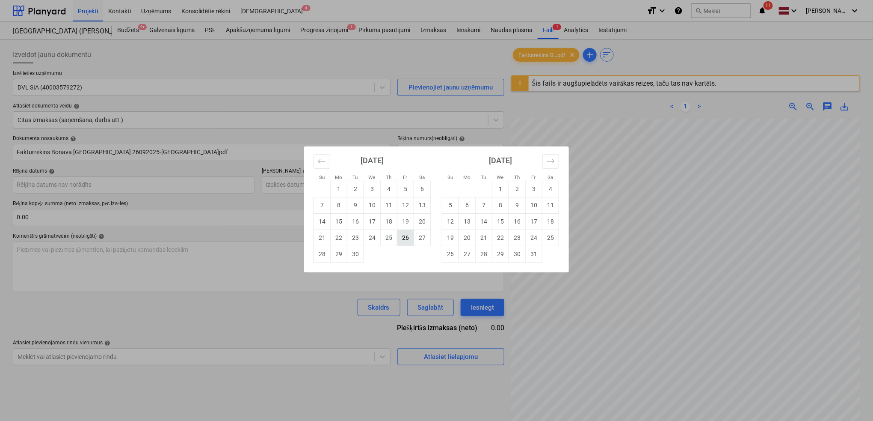
click at [412, 237] on td "26" at bounding box center [406, 237] width 17 height 16
type input "[DATE]"
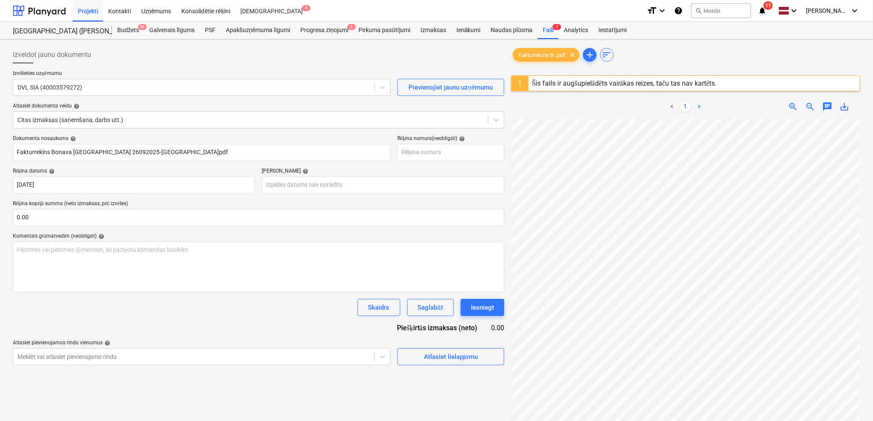
scroll to position [204, 73]
click at [314, 184] on body "Projekti Kontakti Uzņēmums Konsolidētie rēķini Iesūtne 4 format_size keyboard_a…" at bounding box center [436, 210] width 873 height 421
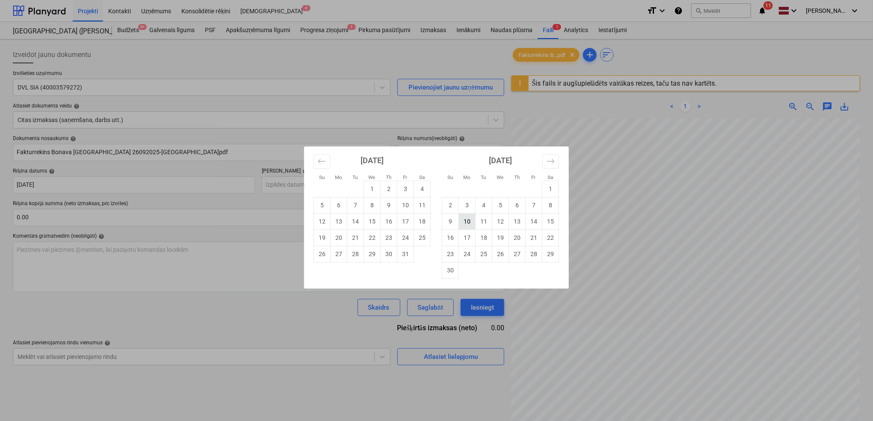
click at [469, 225] on td "10" at bounding box center [467, 221] width 17 height 16
type input "[DATE]"
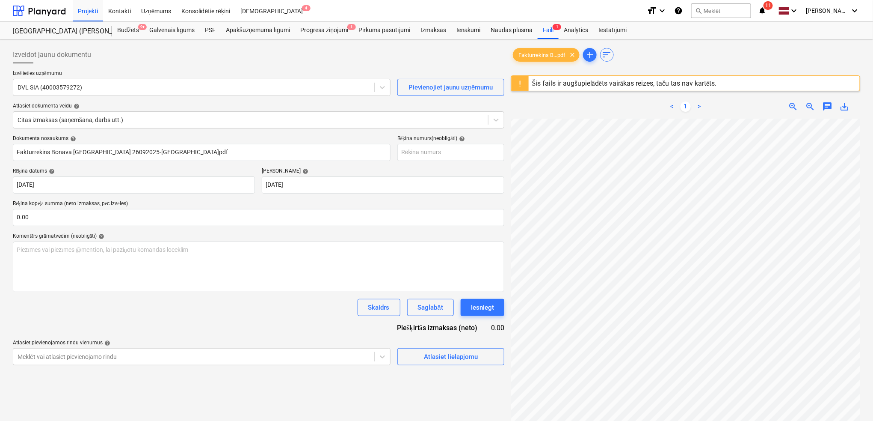
scroll to position [274, 165]
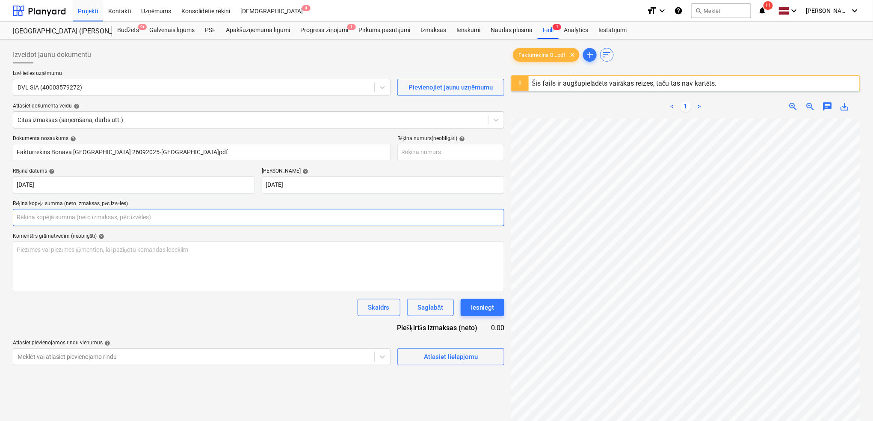
click at [139, 217] on input "text" at bounding box center [259, 217] width 492 height 17
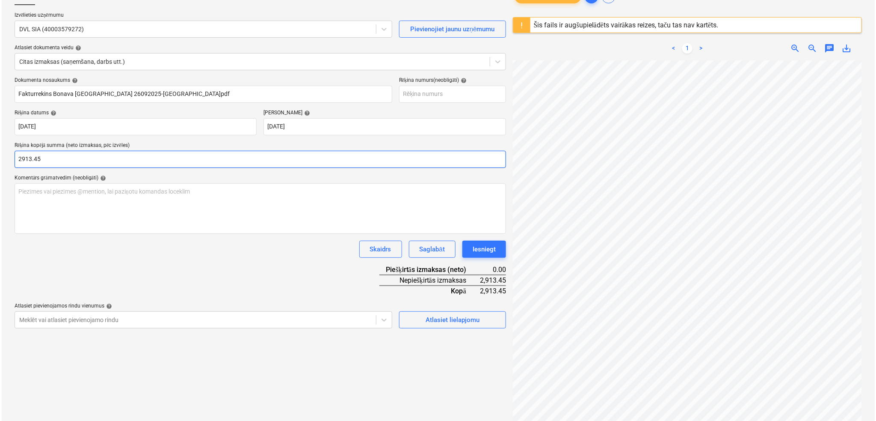
scroll to position [76, 0]
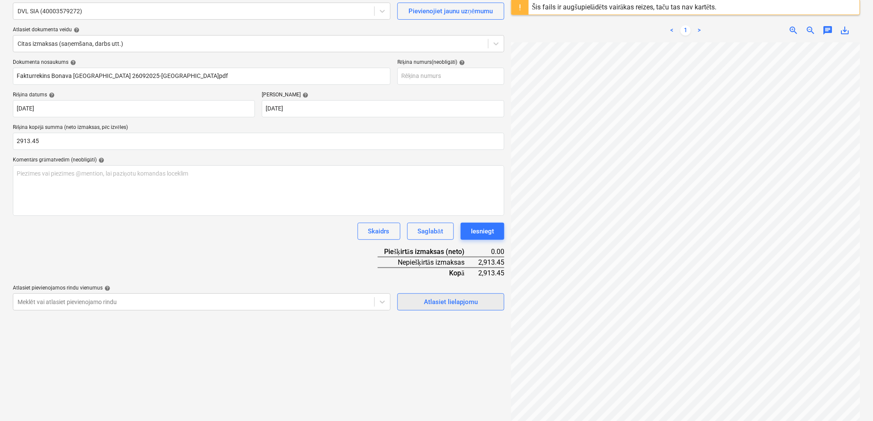
type input "2,913.45"
click at [451, 297] on div "Atlasiet lielapjomu" at bounding box center [451, 301] width 54 height 11
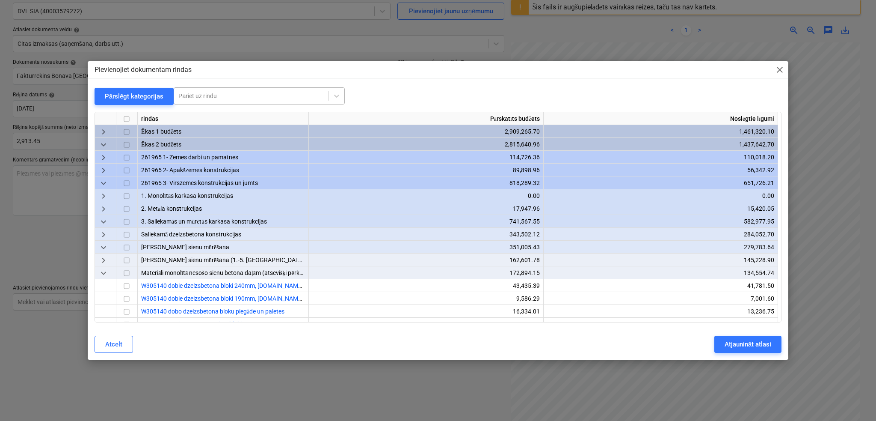
click at [259, 99] on div at bounding box center [251, 96] width 146 height 9
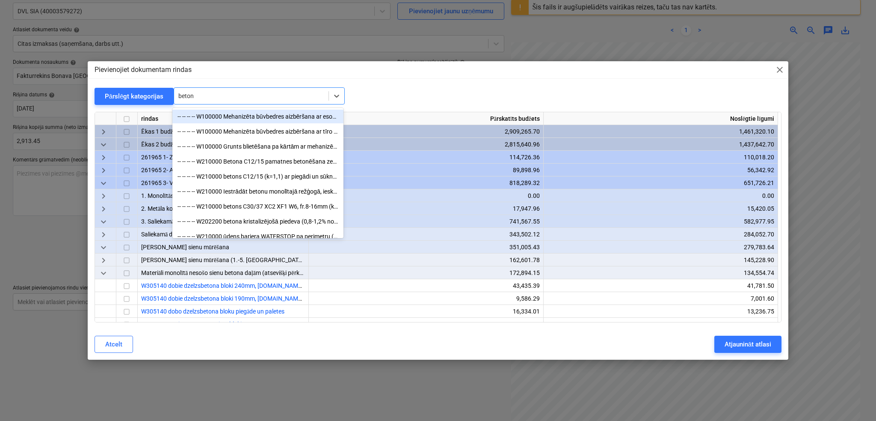
type input "betons"
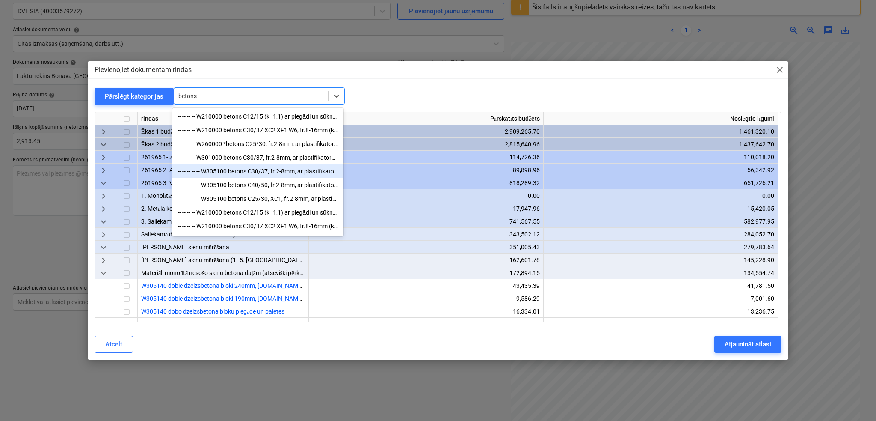
scroll to position [66, 0]
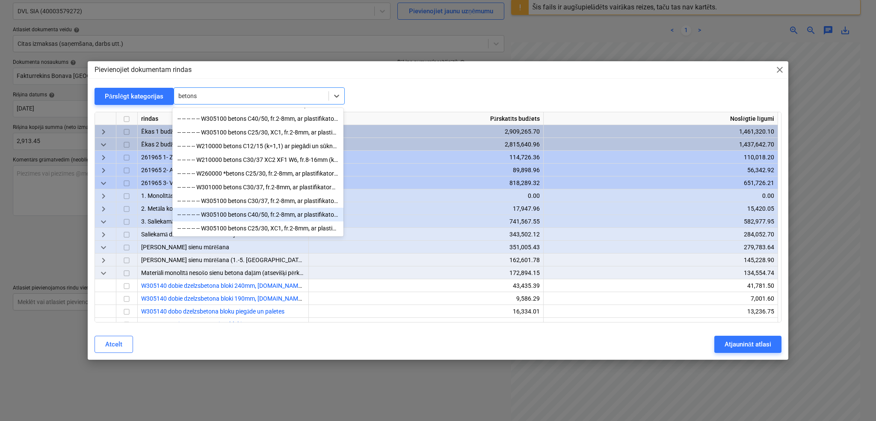
click at [264, 206] on div "-- -- -- -- -- W305100 betons C30/37, fr.2-8mm, ar plastifikatoru (k=1,1) ar pi…" at bounding box center [257, 201] width 171 height 14
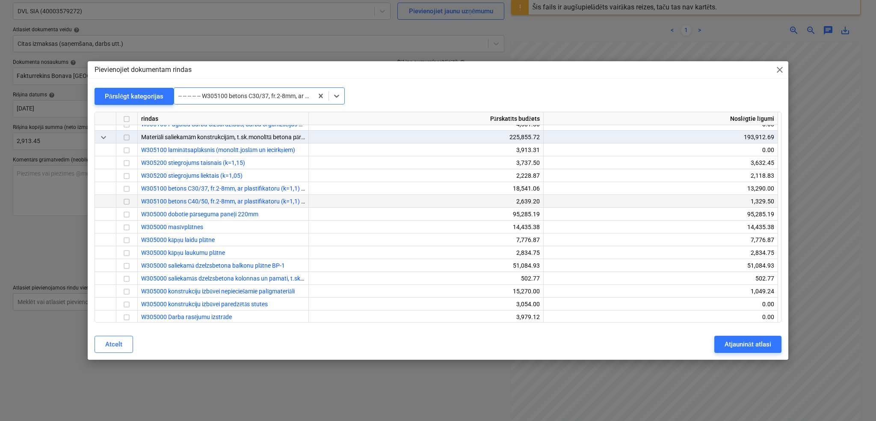
scroll to position [10000, 0]
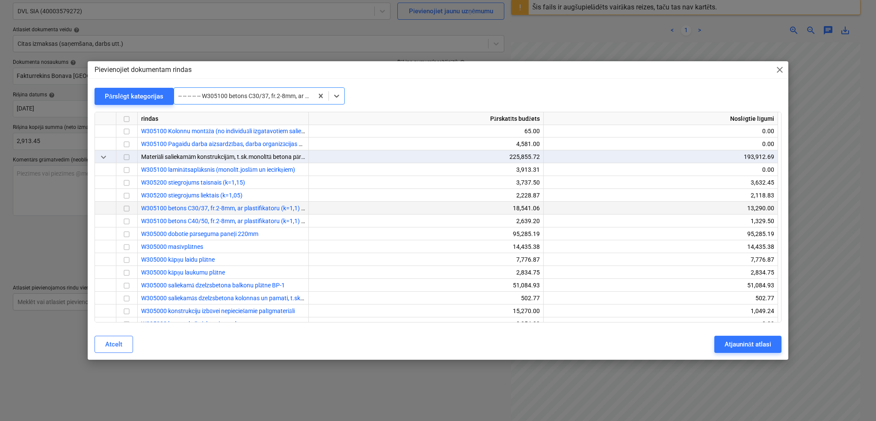
click at [129, 207] on input "checkbox" at bounding box center [127, 208] width 10 height 10
click at [131, 95] on div "Pārslēgt kategorijas" at bounding box center [134, 96] width 59 height 11
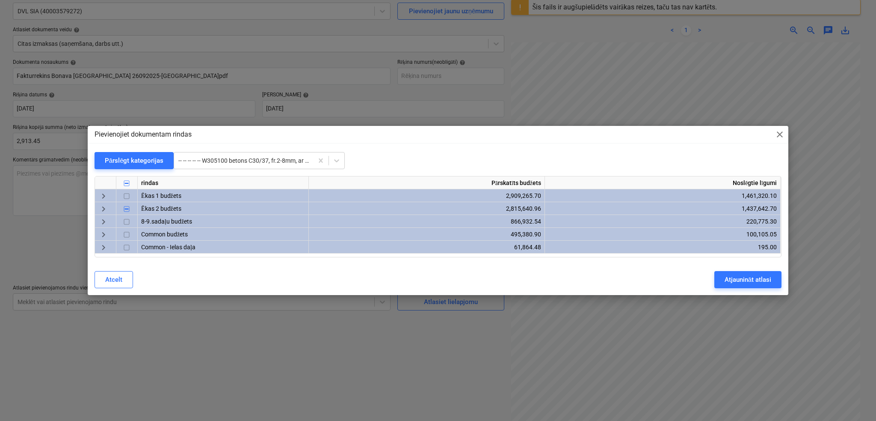
click at [103, 193] on span "keyboard_arrow_right" at bounding box center [103, 196] width 10 height 10
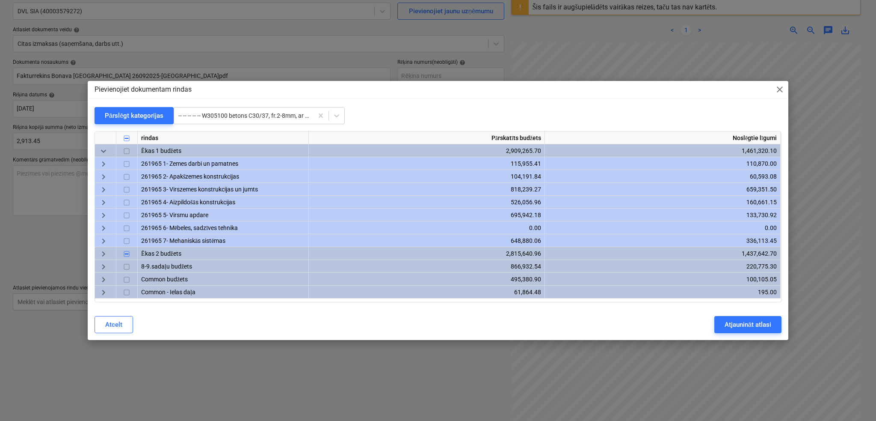
click at [106, 186] on span "keyboard_arrow_right" at bounding box center [103, 190] width 10 height 10
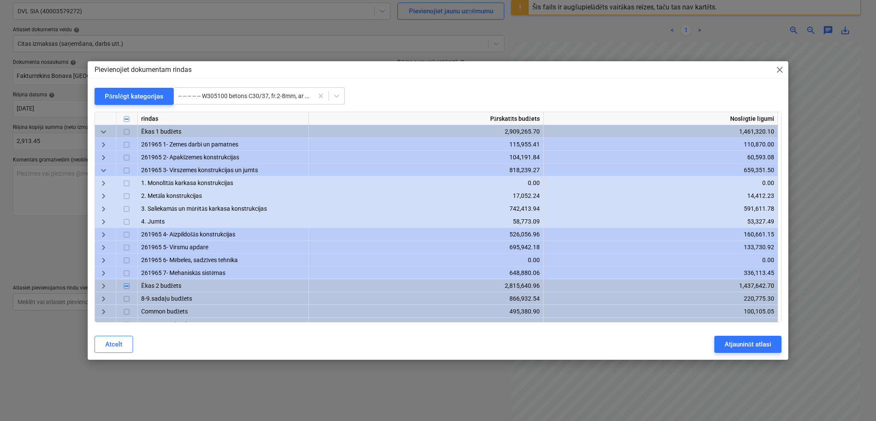
click at [104, 208] on span "keyboard_arrow_right" at bounding box center [103, 209] width 10 height 10
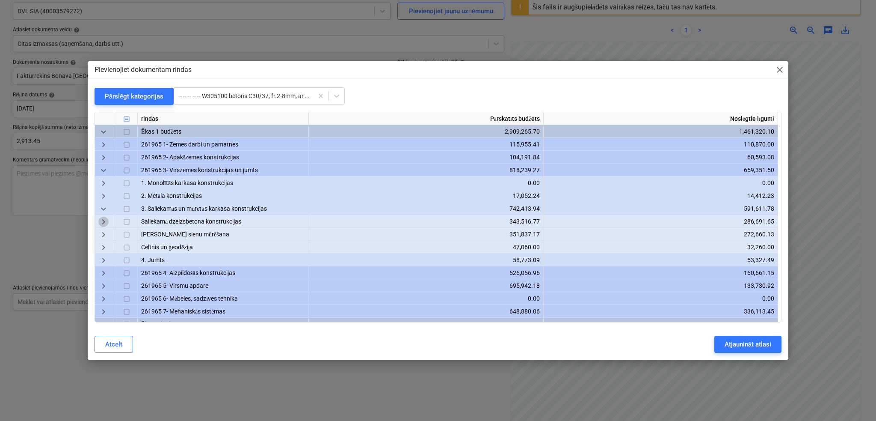
click at [102, 220] on span "keyboard_arrow_right" at bounding box center [103, 222] width 10 height 10
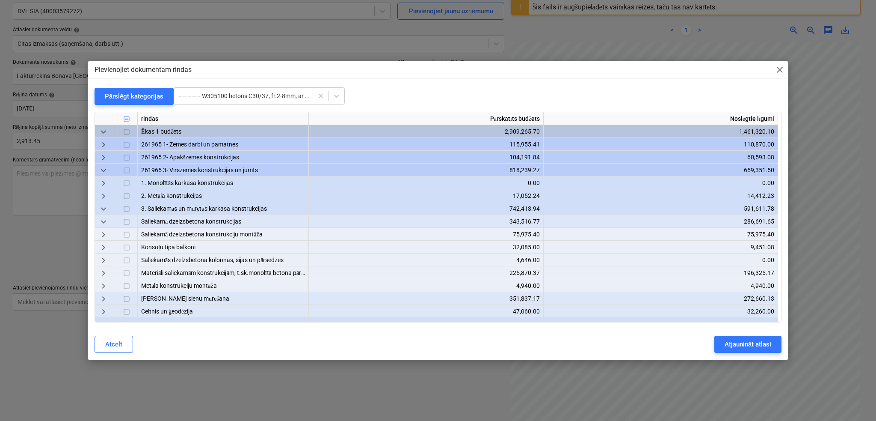
click at [104, 268] on span "keyboard_arrow_right" at bounding box center [103, 273] width 10 height 10
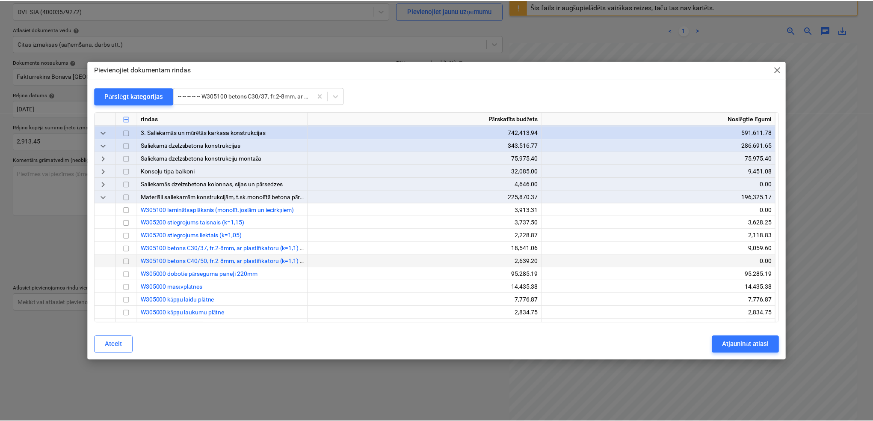
scroll to position [152, 0]
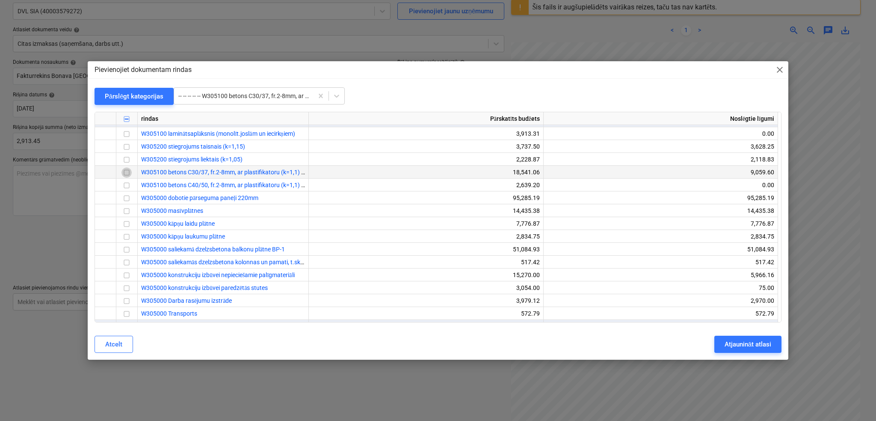
click at [131, 175] on input "checkbox" at bounding box center [127, 172] width 10 height 10
click at [730, 341] on div "Atjaunināt atlasi" at bounding box center [748, 343] width 47 height 11
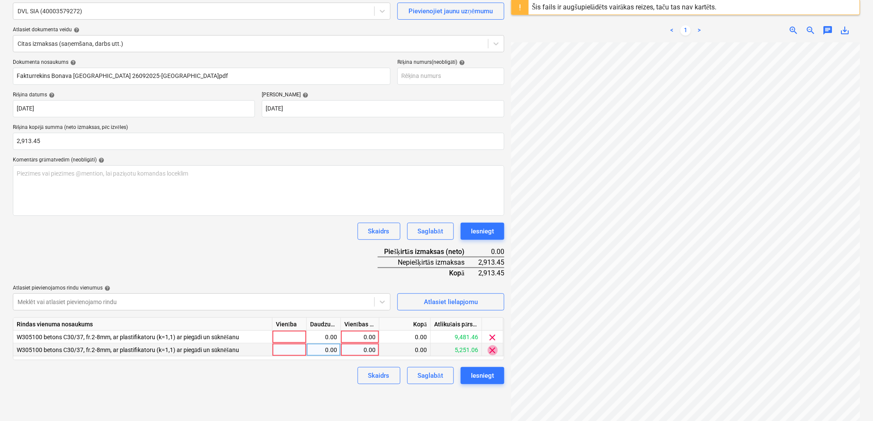
click at [495, 348] on span "clear" at bounding box center [493, 350] width 10 height 10
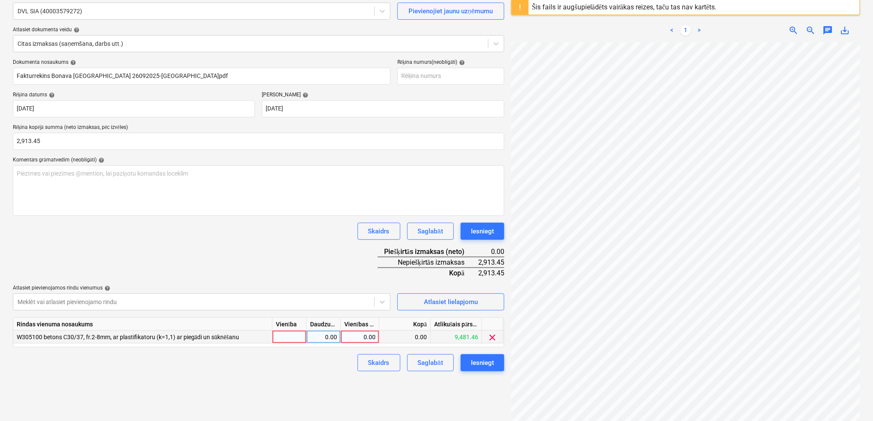
click at [363, 332] on div "0.00" at bounding box center [359, 336] width 31 height 13
type input "2913.45"
click at [309, 249] on div "Dokumenta nosaukums help Fakturrekins Bonava [GEOGRAPHIC_DATA] 26092025-[GEOGRA…" at bounding box center [259, 215] width 492 height 312
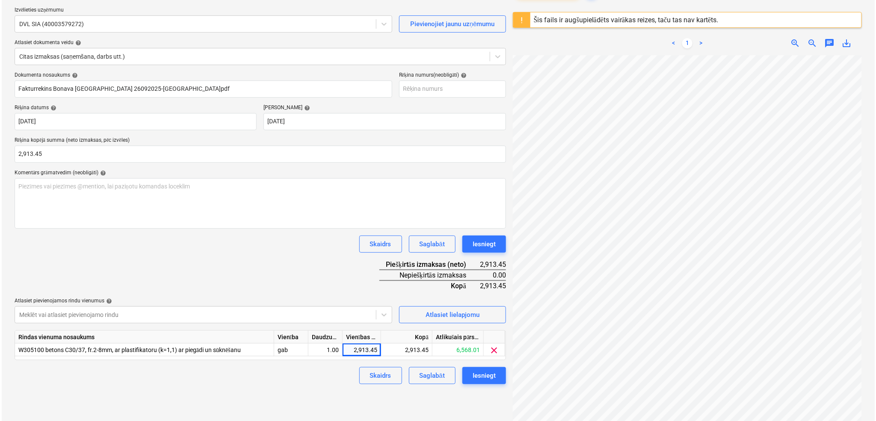
scroll to position [101, 0]
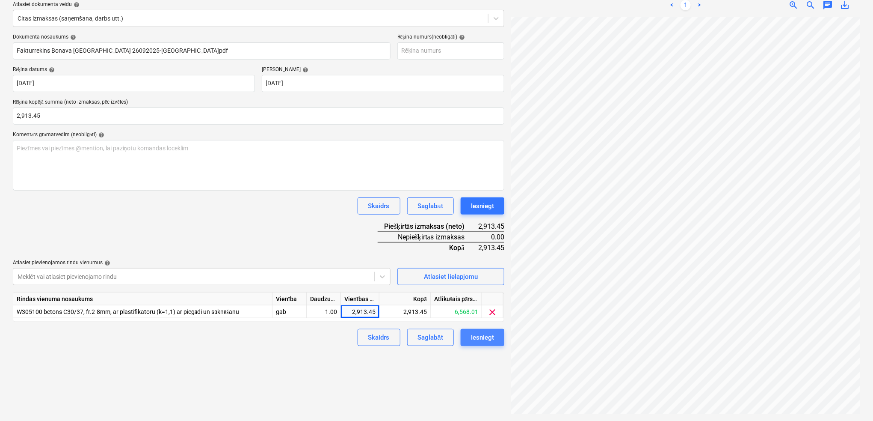
click at [493, 332] on div "Iesniegt" at bounding box center [482, 337] width 23 height 11
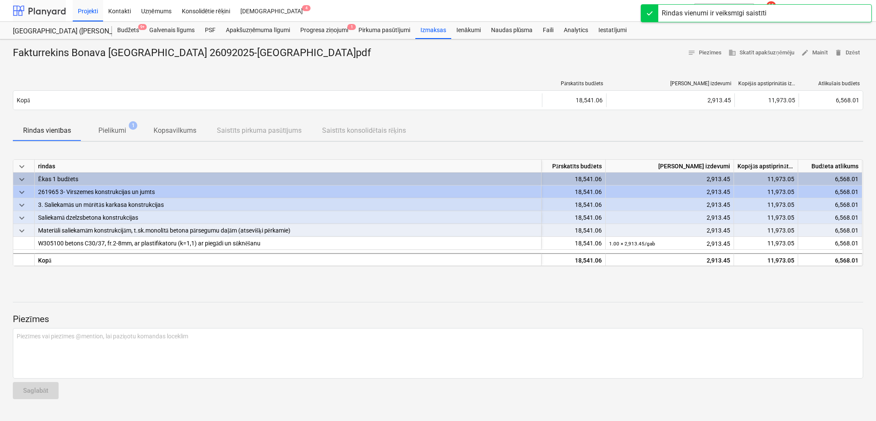
click at [40, 9] on div at bounding box center [39, 10] width 53 height 21
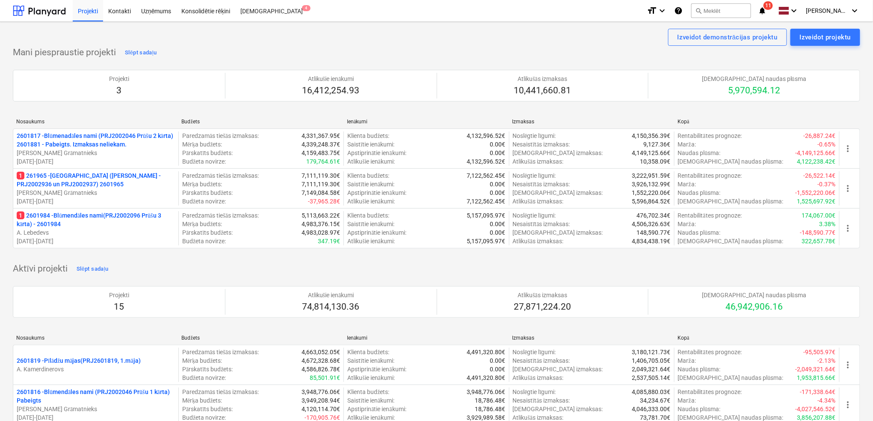
click at [730, 11] on span "notifications 11" at bounding box center [763, 11] width 10 height 10
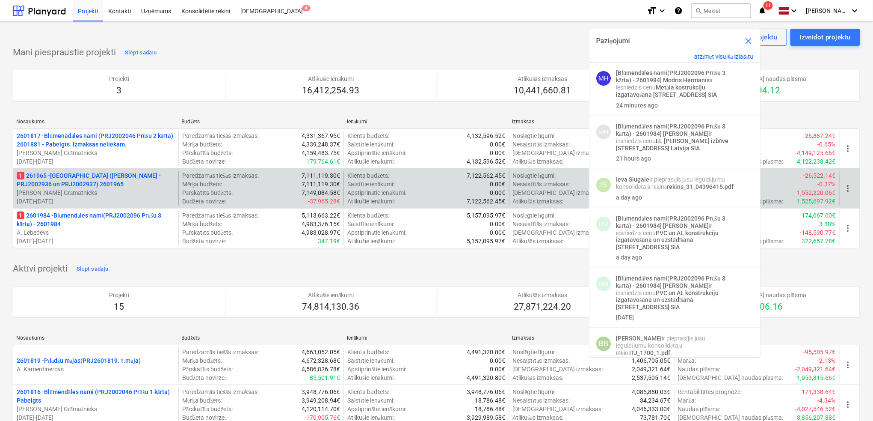
click at [125, 192] on p "[PERSON_NAME] Grāmatnieks" at bounding box center [96, 192] width 158 height 9
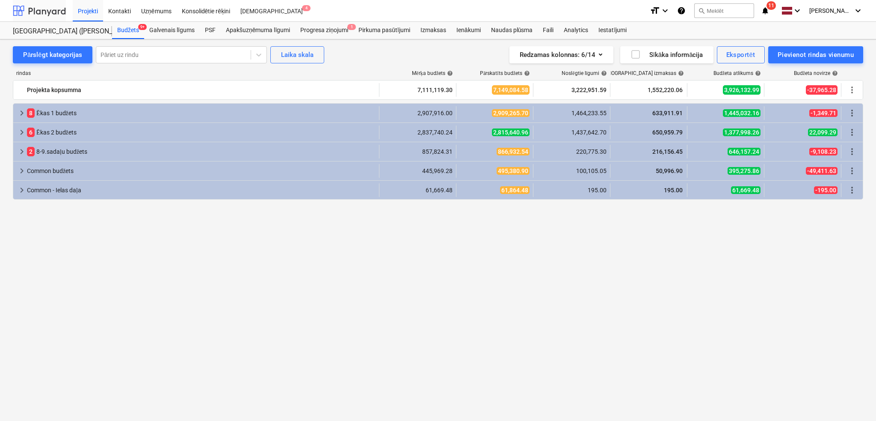
click at [43, 13] on div at bounding box center [39, 10] width 53 height 21
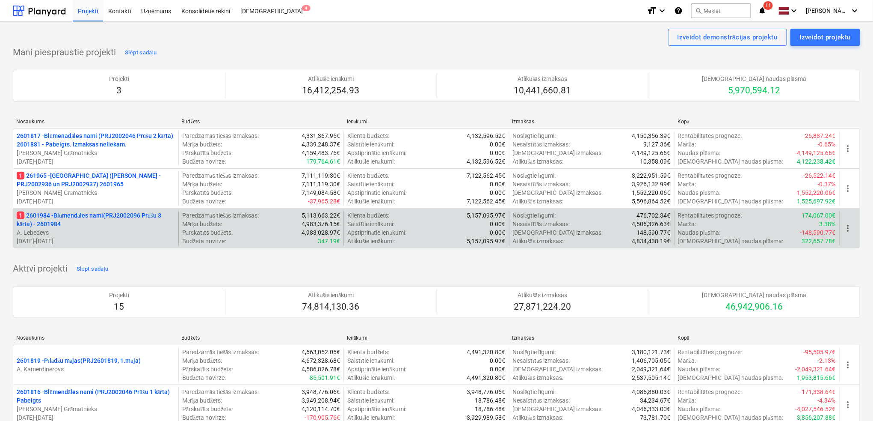
click at [92, 211] on div "1 2601984 - Blūmendāles nami(PRJ2002096 Prūšu 3 kārta) - 2601984 A. Lebedevs [D…" at bounding box center [437, 228] width 848 height 40
click at [87, 217] on p "1 2601984 - Blūmendāles nami(PRJ2002096 Prūšu 3 kārta) - 2601984" at bounding box center [96, 219] width 158 height 17
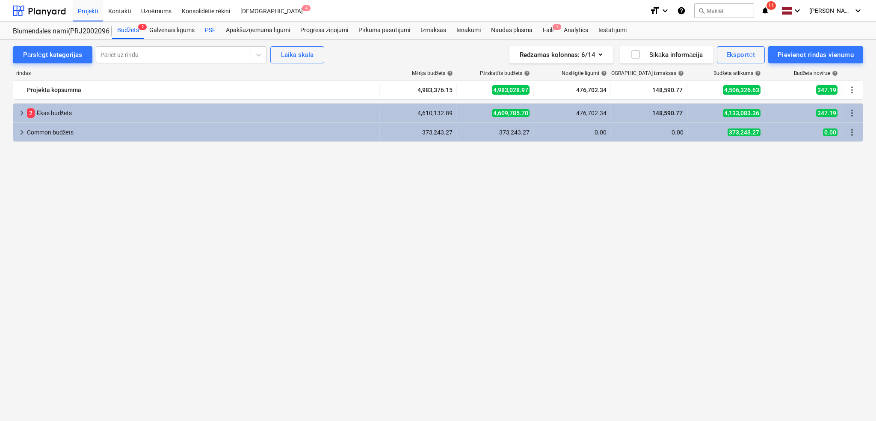
click at [216, 24] on div "PSF" at bounding box center [210, 30] width 21 height 17
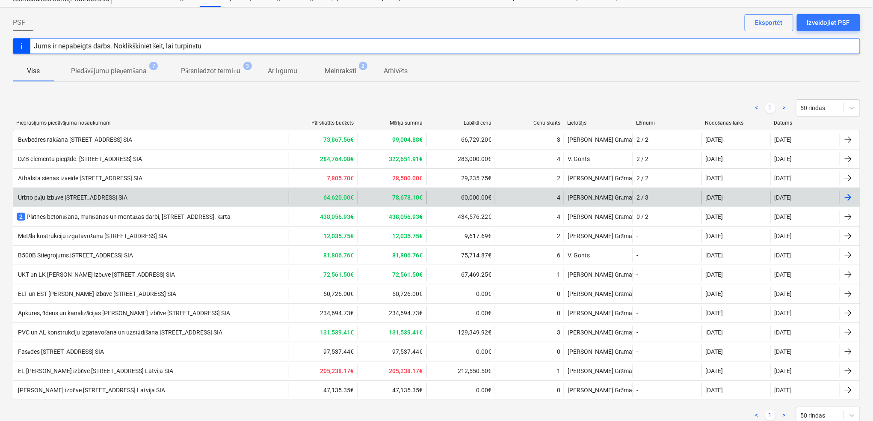
scroll to position [59, 0]
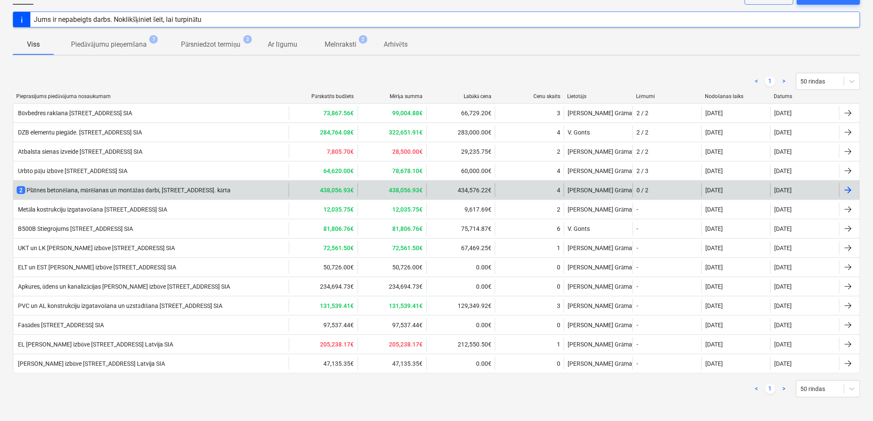
click at [182, 186] on div "2 Plātnes betonēšana, mūrēšanas un montāžas darbi, [STREET_ADDRESS]. kārta" at bounding box center [124, 190] width 214 height 9
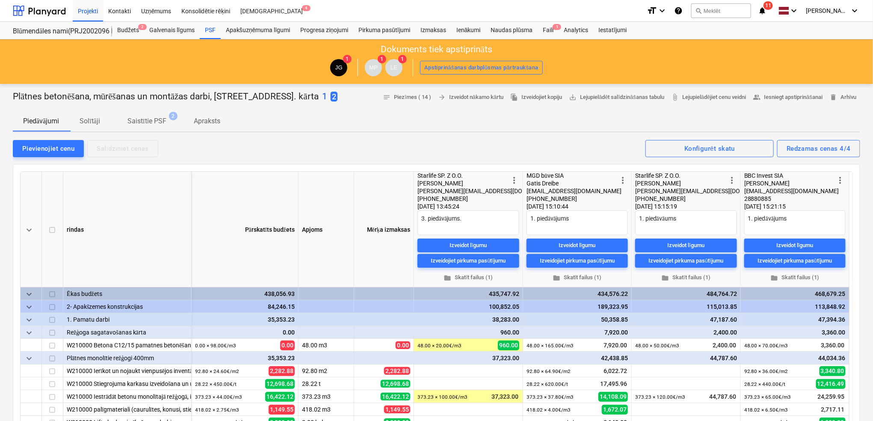
type textarea "x"
click at [41, 9] on div at bounding box center [39, 10] width 53 height 21
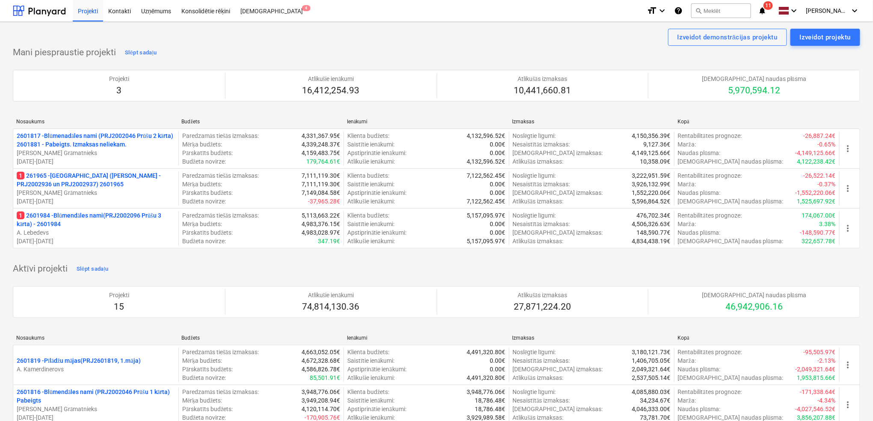
click at [730, 10] on icon "notifications" at bounding box center [762, 11] width 9 height 10
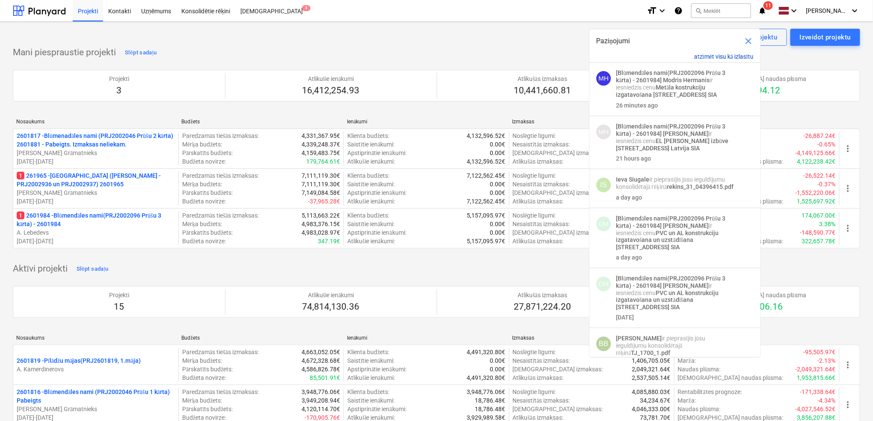
click at [720, 60] on button "atzīmēt visu kā izlasītu" at bounding box center [723, 56] width 59 height 7
click at [719, 56] on button "atzīmēt visu kā izlasītu" at bounding box center [723, 56] width 59 height 7
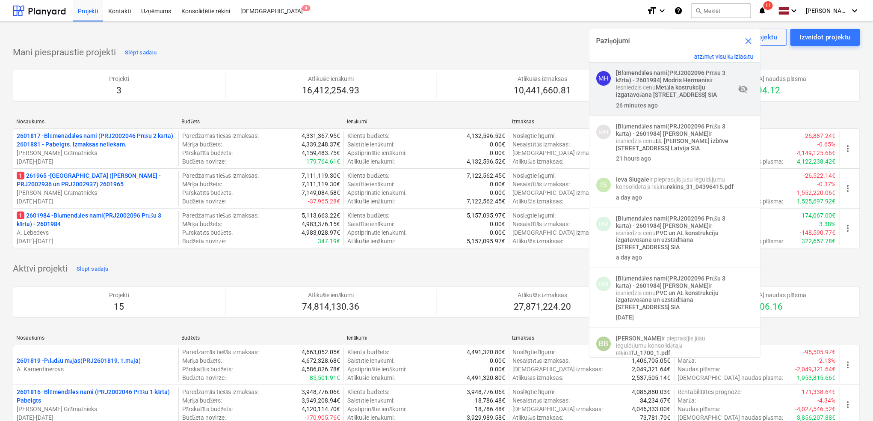
click at [647, 82] on strong "[Blūmendāles nami(PRJ2002096 Prūšu 3 kārta) - 2601984]" at bounding box center [671, 76] width 110 height 14
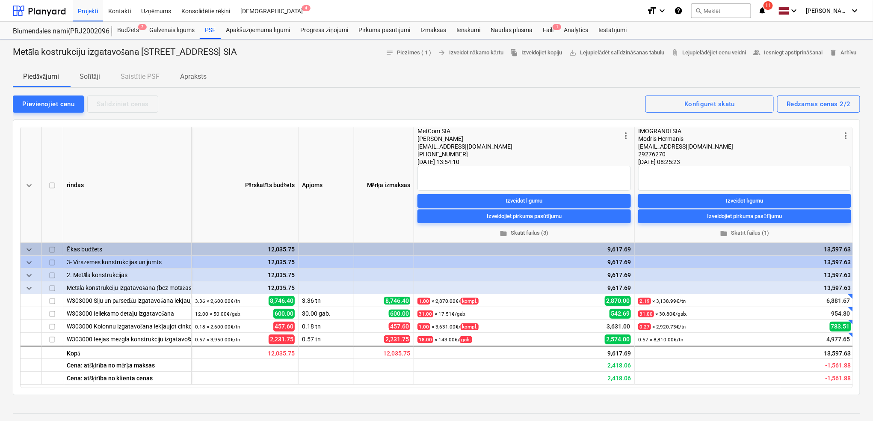
click at [730, 11] on icon "notifications" at bounding box center [762, 11] width 9 height 10
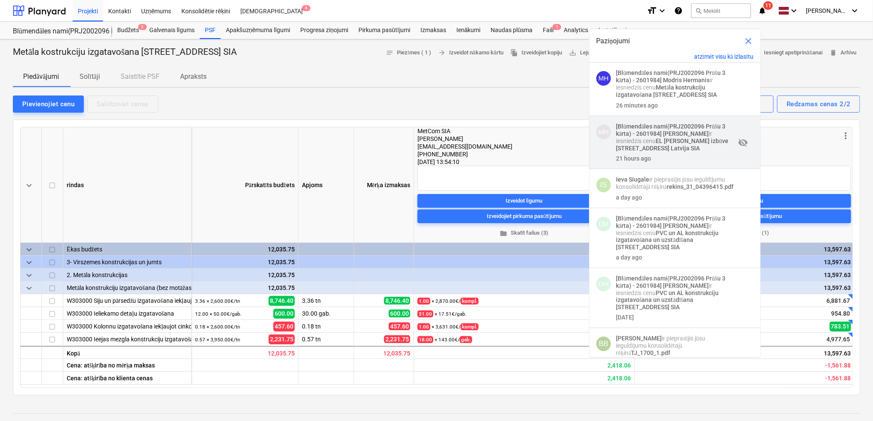
click at [665, 149] on strong "EL [PERSON_NAME] izbūve [STREET_ADDRESS] Latvija SIA" at bounding box center [672, 144] width 113 height 14
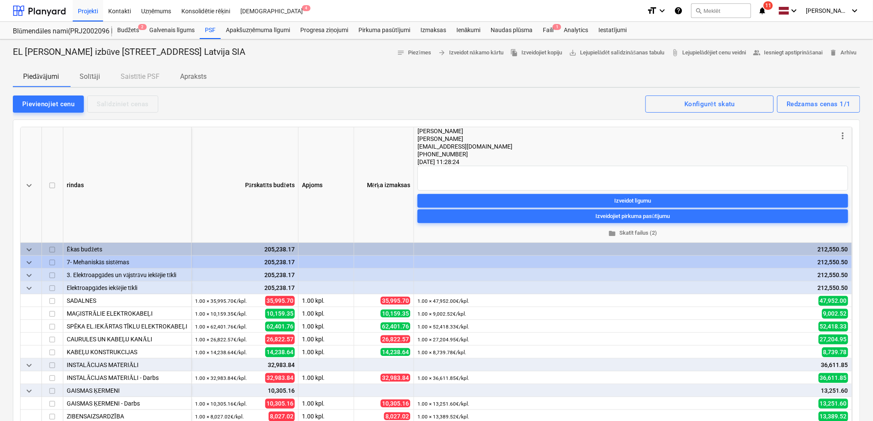
click at [730, 9] on icon "notifications" at bounding box center [762, 11] width 9 height 10
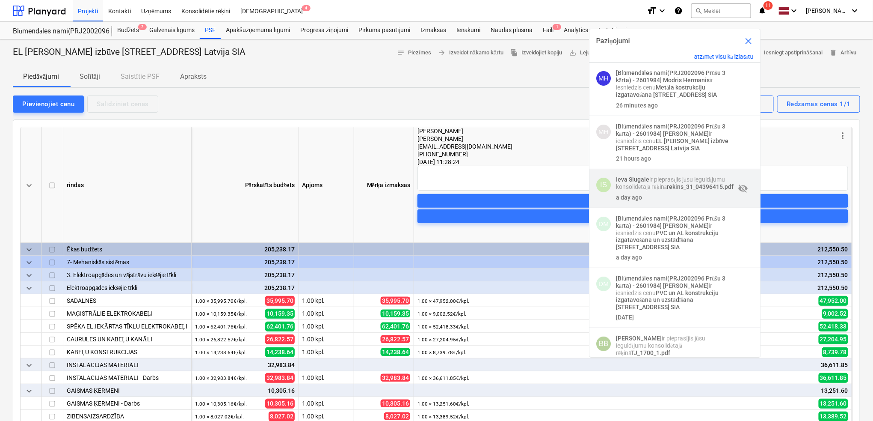
click at [697, 187] on p "[PERSON_NAME] ir pieprasījis jūsu ieguldījumu konsolidētajā rēķinā rekins_31_04…" at bounding box center [675, 183] width 119 height 15
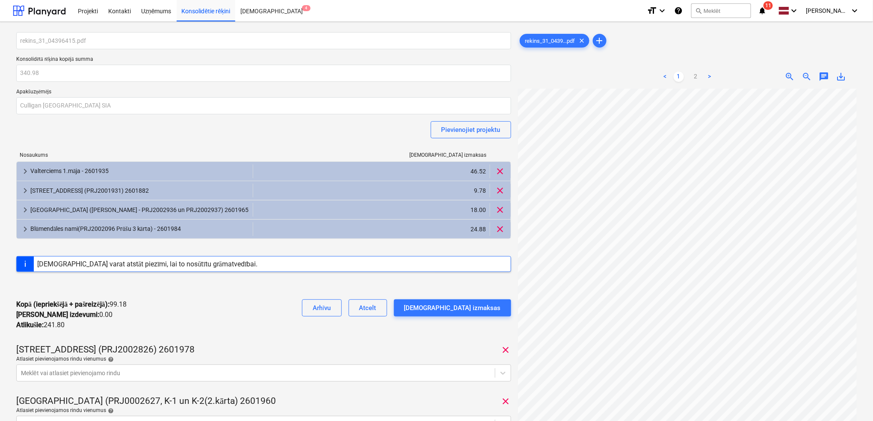
click at [730, 14] on icon "notifications" at bounding box center [762, 11] width 9 height 10
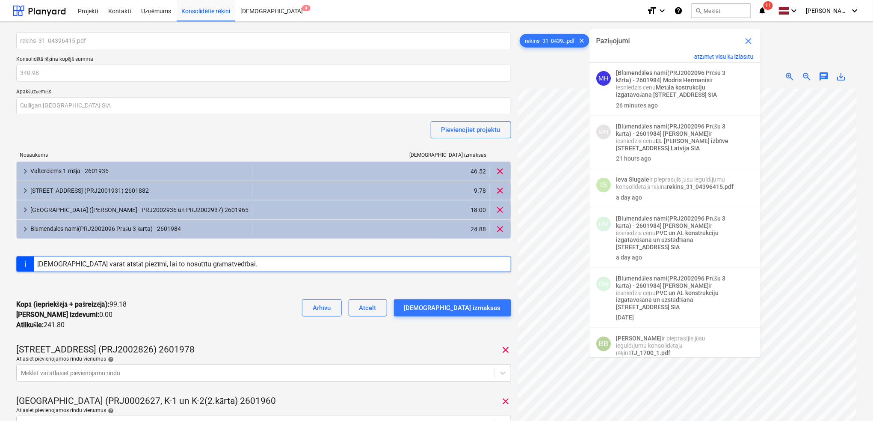
drag, startPoint x: 645, startPoint y: 244, endPoint x: 742, endPoint y: 85, distance: 186.5
click at [645, 243] on p "[Blūmendāles nami(PRJ2002096 Prūšu 3 kārta) - 2601984] Dainis Molodcovs ir iesn…" at bounding box center [675, 233] width 119 height 36
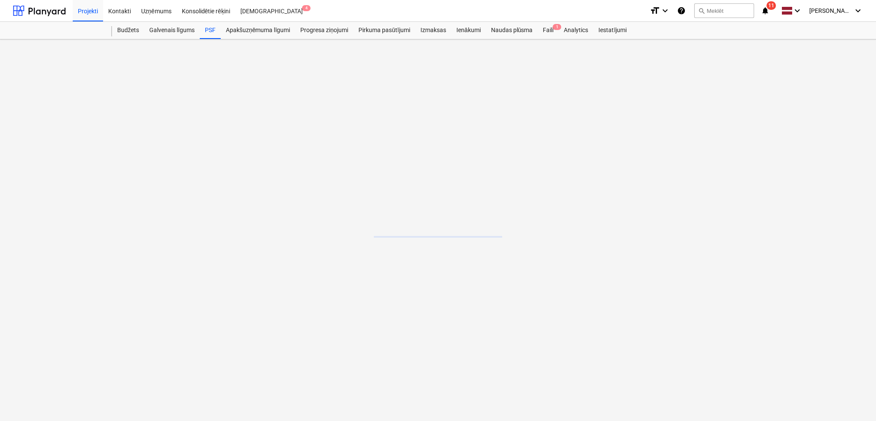
drag, startPoint x: 769, startPoint y: 9, endPoint x: 773, endPoint y: 77, distance: 68.5
click at [730, 9] on icon "notifications" at bounding box center [765, 11] width 9 height 10
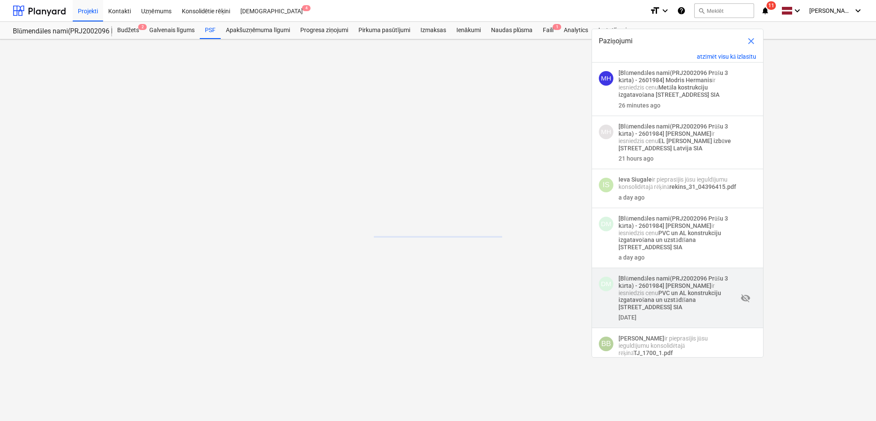
click at [676, 285] on strong "[Blūmendāles nami(PRJ2002096 Prūšu 3 kārta) - 2601984]" at bounding box center [674, 282] width 110 height 14
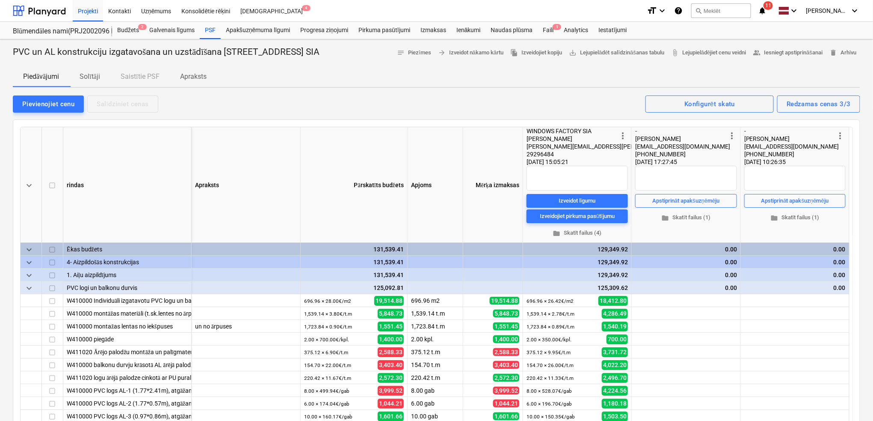
click at [730, 8] on span "11" at bounding box center [768, 5] width 9 height 9
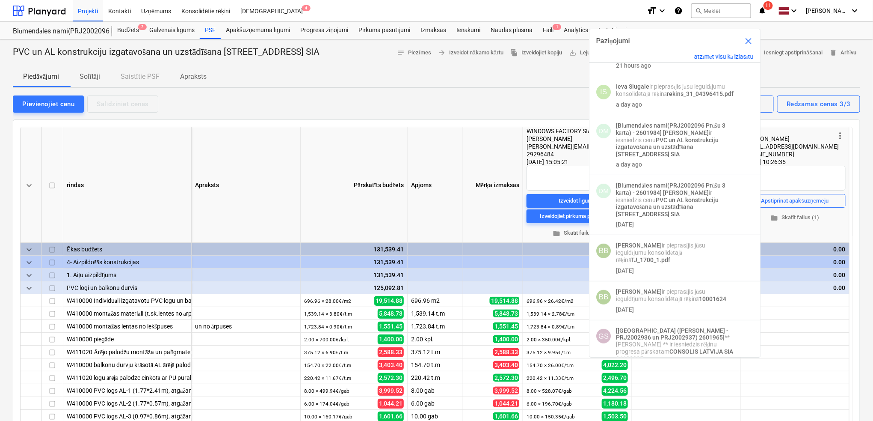
scroll to position [234, 0]
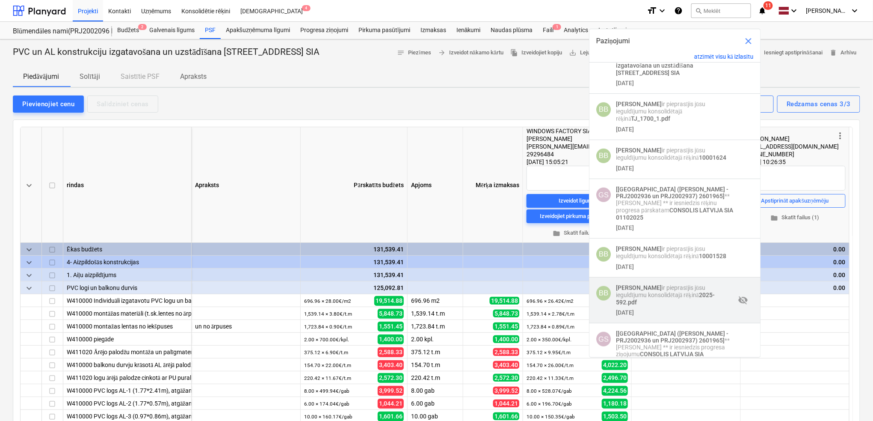
click at [665, 306] on div "[DATE]" at bounding box center [675, 311] width 119 height 10
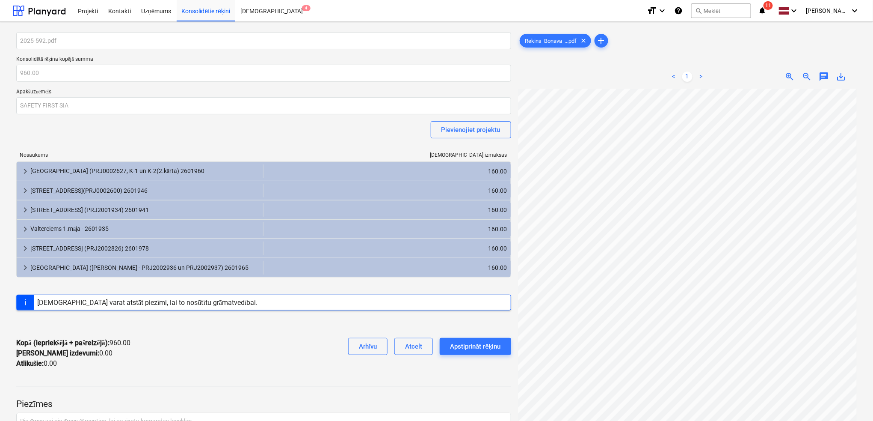
click at [730, 8] on span "11" at bounding box center [768, 5] width 9 height 9
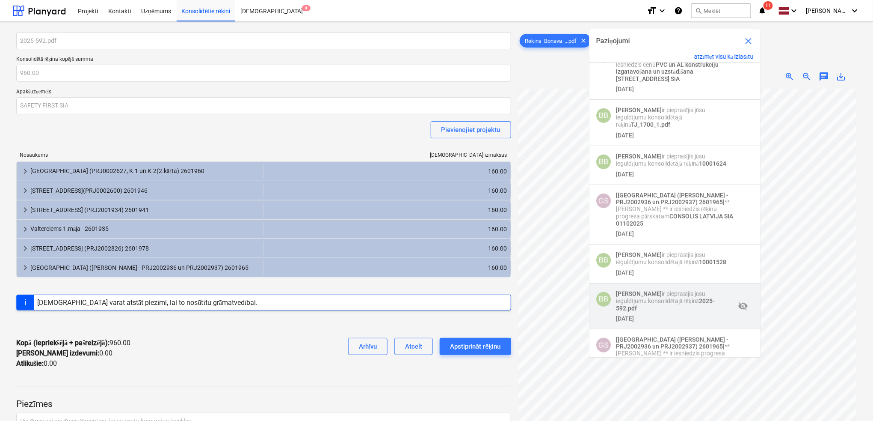
scroll to position [234, 0]
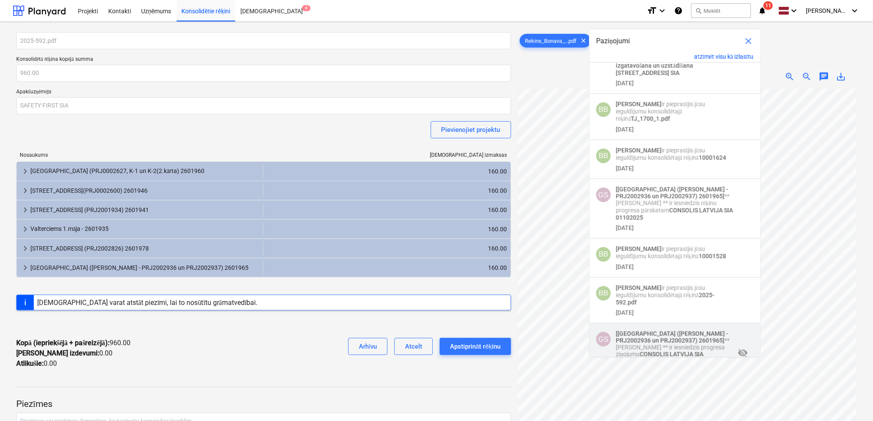
click at [653, 330] on strong "[[GEOGRAPHIC_DATA] ([PERSON_NAME] - PRJ2002936 un PRJ2002937) 2601965]" at bounding box center [672, 337] width 113 height 14
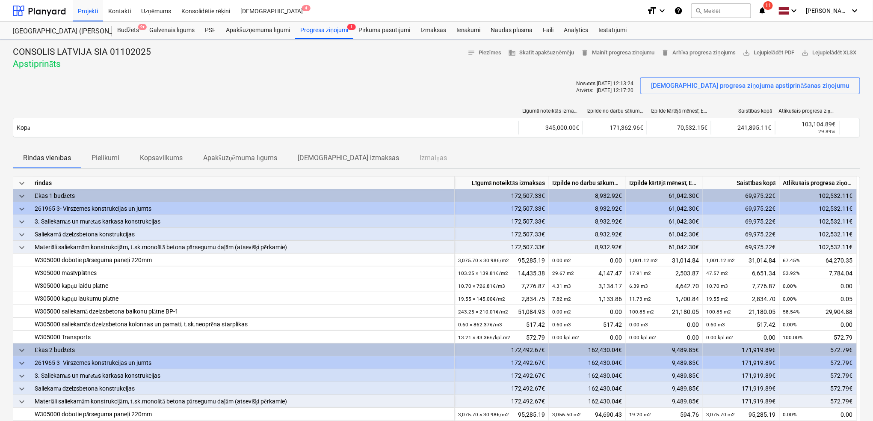
click at [730, 6] on span "11" at bounding box center [768, 5] width 9 height 9
click at [49, 13] on div at bounding box center [39, 10] width 53 height 21
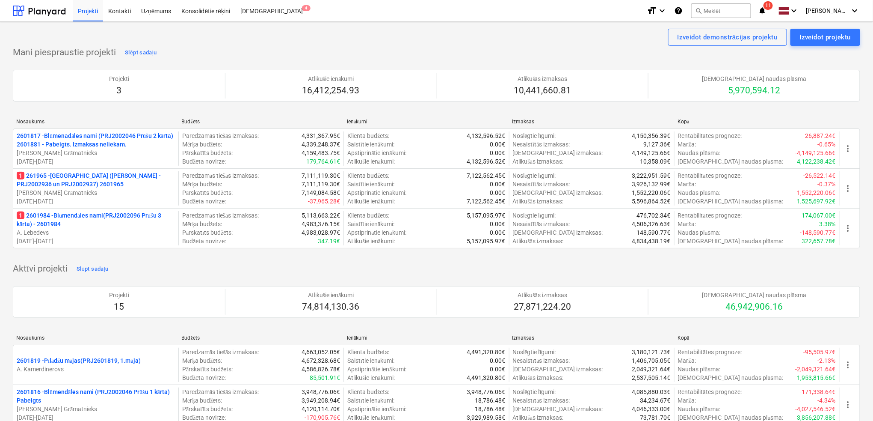
click at [730, 10] on icon "notifications" at bounding box center [762, 11] width 9 height 10
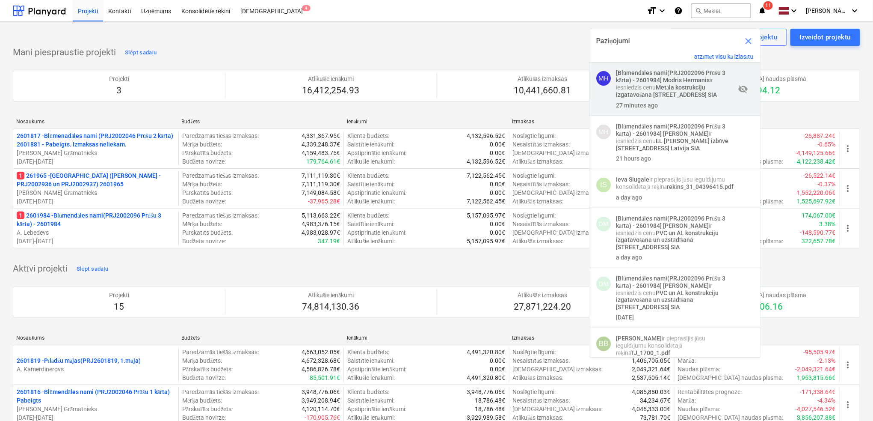
click at [655, 88] on p "[Blūmendāles nami(PRJ2002096 Prūšu 3 kārta) - 2601984] Modris Hermanis ir iesni…" at bounding box center [675, 83] width 119 height 29
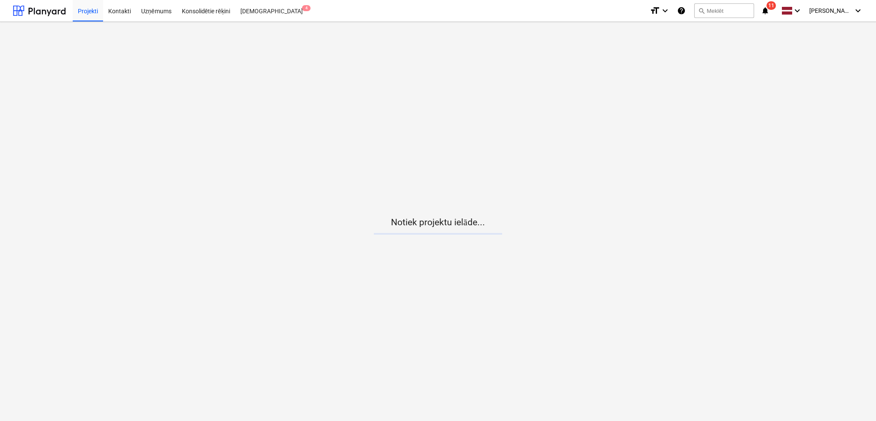
click at [770, 6] on span "11" at bounding box center [771, 5] width 9 height 9
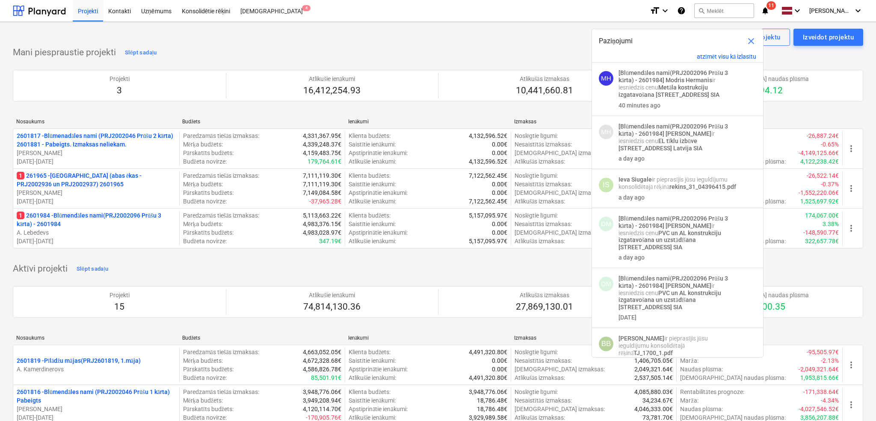
click at [78, 221] on p "1 2601984 - Blūmendāles nami(PRJ2002096 Prūšu 3 kārta) - 2601984" at bounding box center [96, 219] width 159 height 17
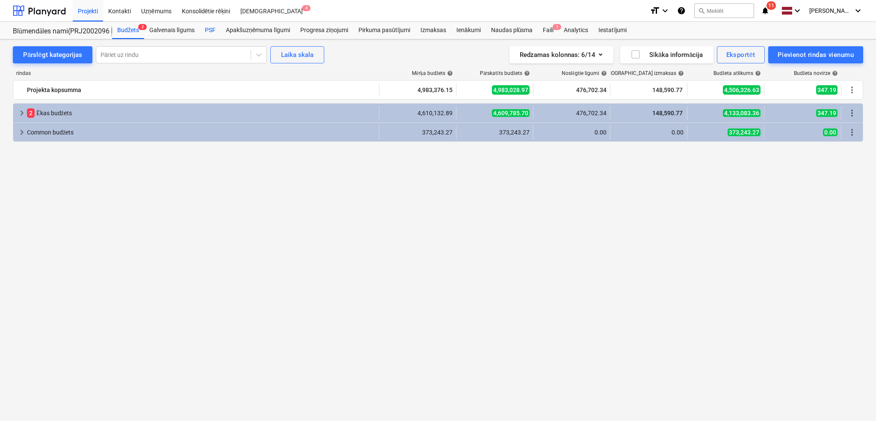
click at [211, 32] on div "PSF" at bounding box center [210, 30] width 21 height 17
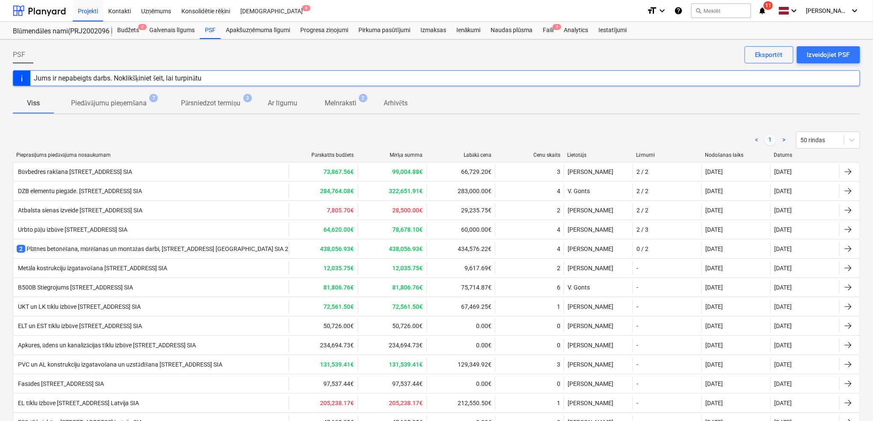
click at [249, 249] on div "2 Plātnes betonēšana, mūrēšanas un montāžas darbi, [STREET_ADDRESS]. kārta" at bounding box center [161, 248] width 288 height 9
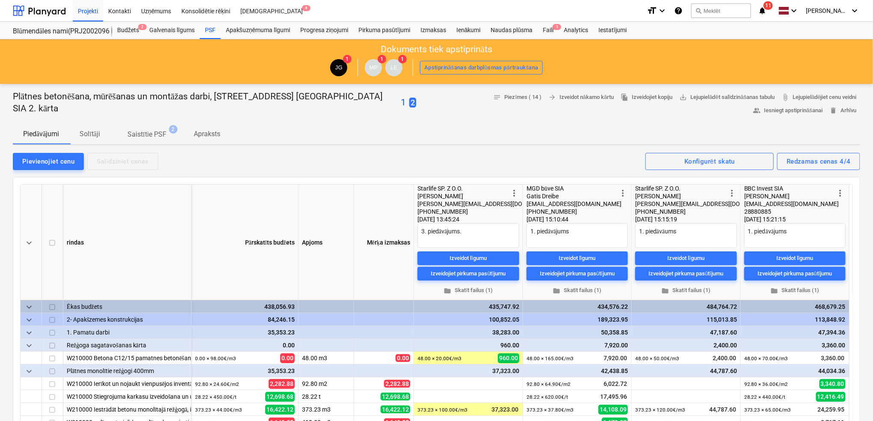
click at [768, 10] on span "notifications 11" at bounding box center [763, 11] width 10 height 10
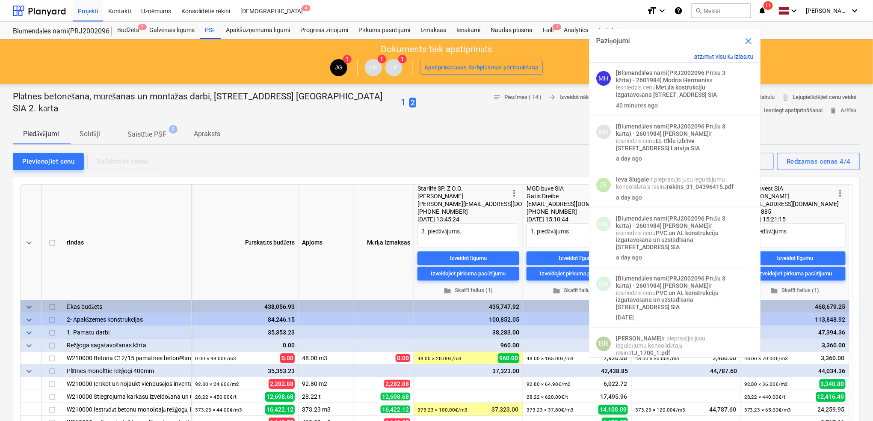
click at [729, 54] on button "atzīmēt visu kā izlasītu" at bounding box center [723, 56] width 59 height 7
click at [751, 41] on span "close" at bounding box center [749, 41] width 10 height 10
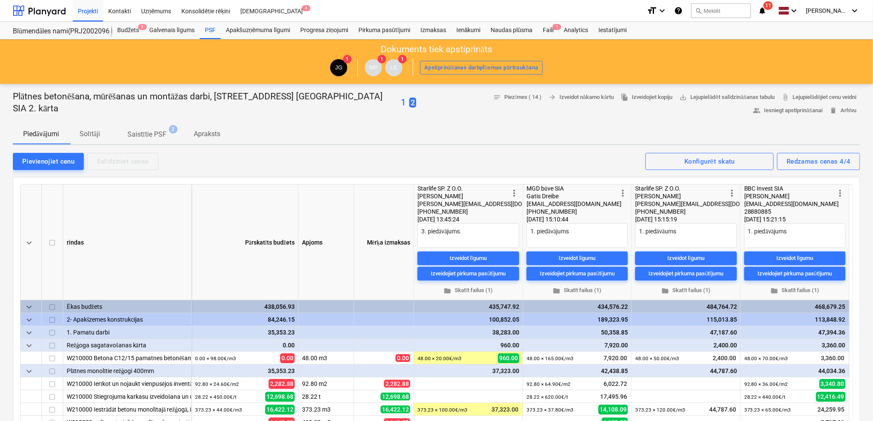
click at [767, 10] on icon "notifications" at bounding box center [762, 11] width 9 height 10
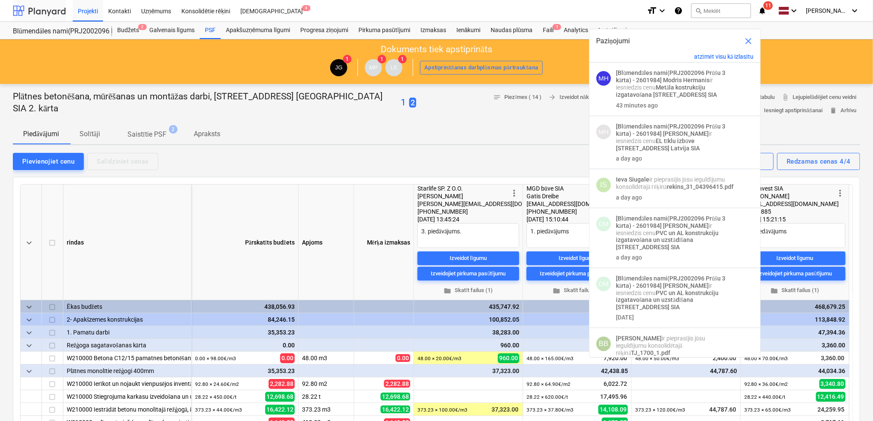
click at [55, 7] on div at bounding box center [39, 10] width 53 height 21
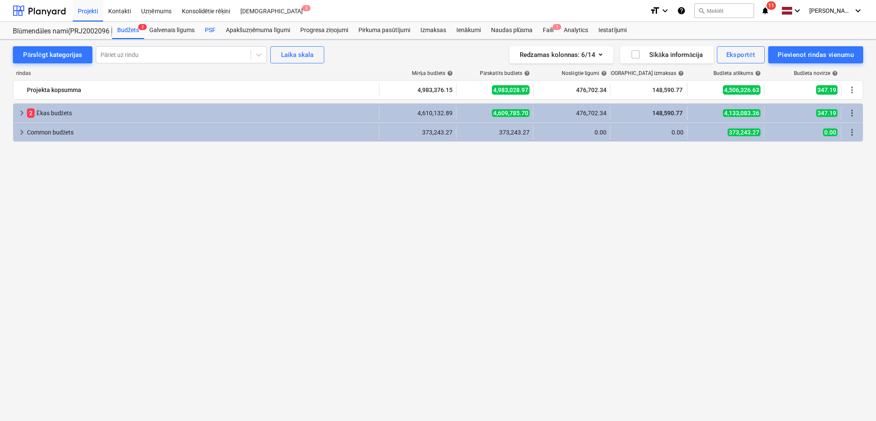
click at [211, 25] on div "PSF" at bounding box center [210, 30] width 21 height 17
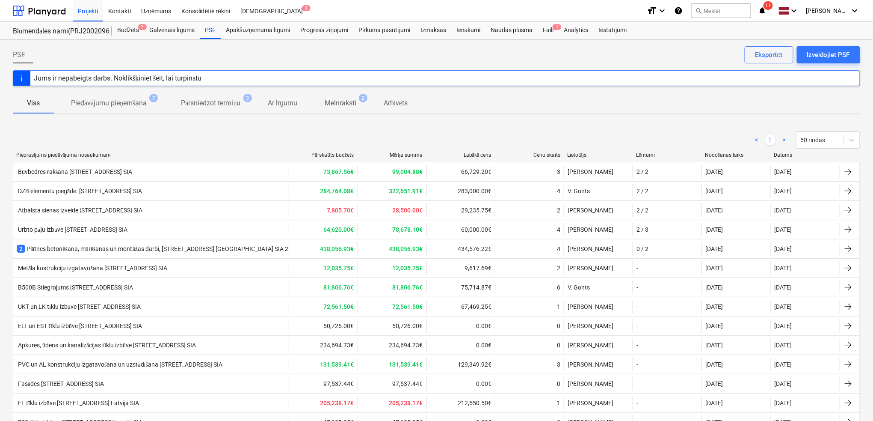
click at [764, 11] on icon "notifications" at bounding box center [762, 11] width 9 height 10
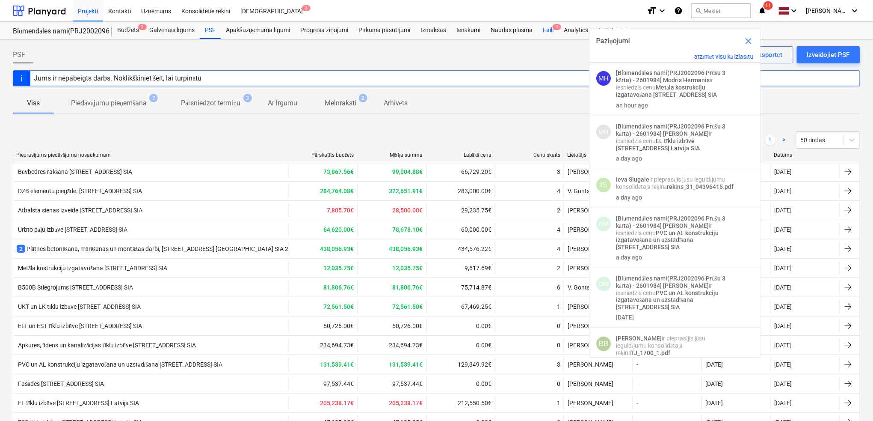
click at [552, 30] on div "Faili 1" at bounding box center [548, 30] width 21 height 17
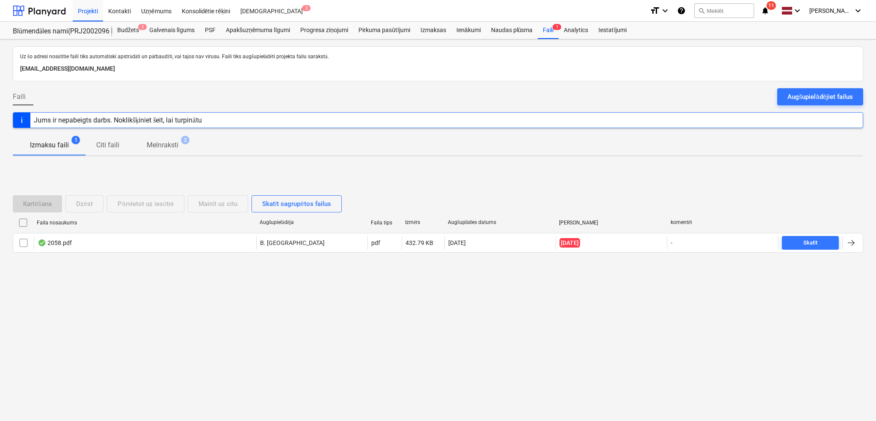
click at [770, 11] on icon "notifications" at bounding box center [765, 11] width 9 height 10
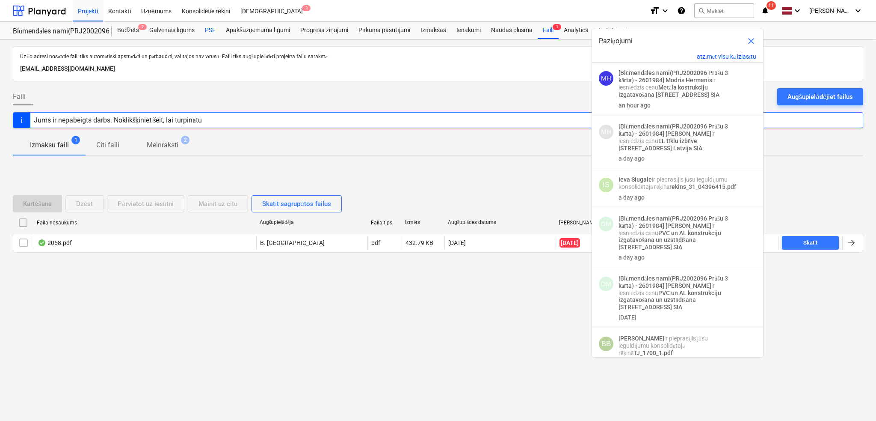
click at [206, 27] on div "PSF" at bounding box center [210, 30] width 21 height 17
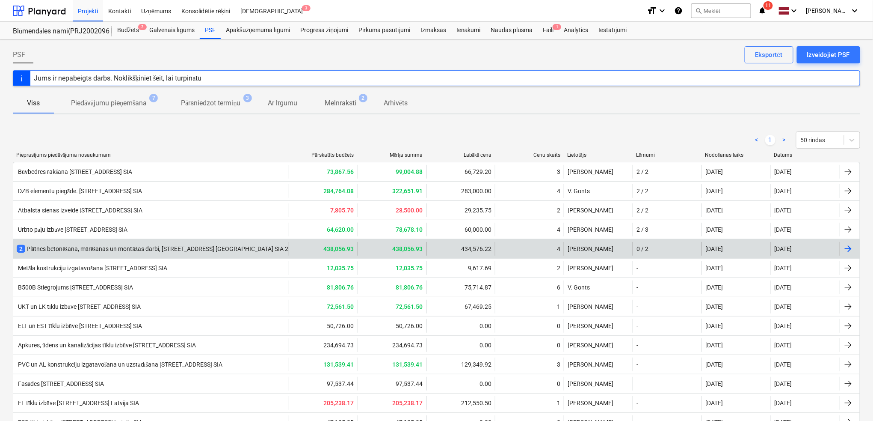
click at [392, 242] on div "438,056.93" at bounding box center [392, 249] width 69 height 14
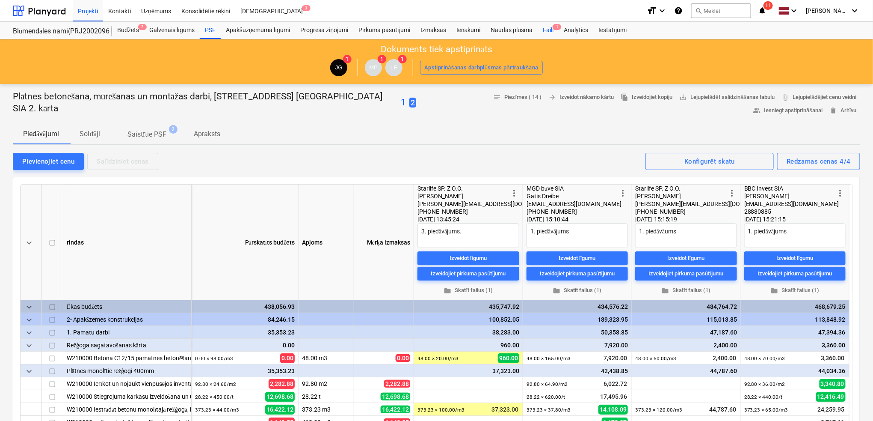
click at [544, 29] on div "Faili 1" at bounding box center [548, 30] width 21 height 17
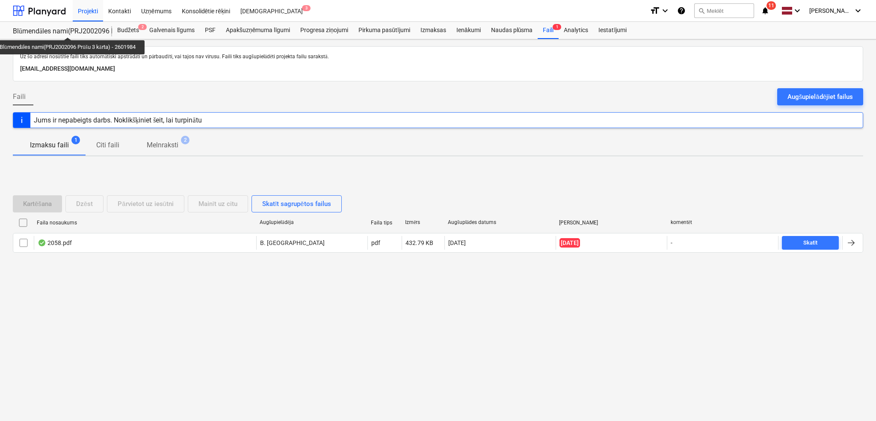
click at [70, 30] on div "Blūmendāles nami(PRJ2002096 Prūšu 3 kārta) - 2601984" at bounding box center [57, 31] width 89 height 9
click at [767, 13] on icon "notifications" at bounding box center [765, 11] width 9 height 10
click at [36, 10] on div at bounding box center [39, 10] width 53 height 21
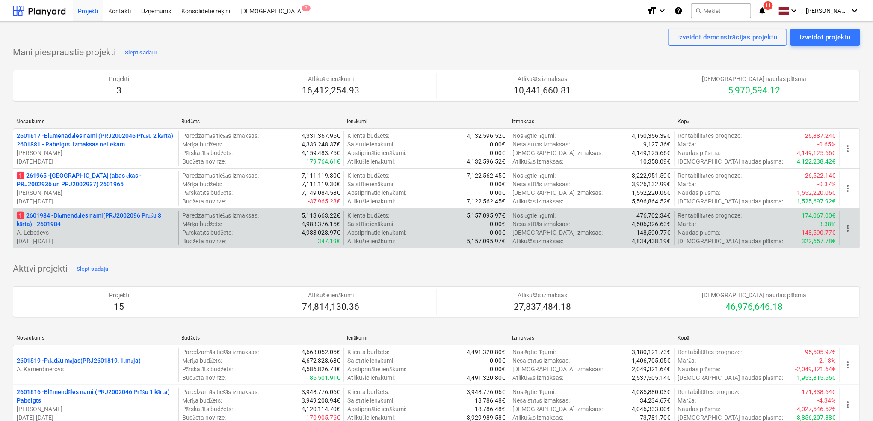
click at [84, 218] on p "1 2601984 - Blūmendāles nami(PRJ2002096 Prūšu 3 kārta) - 2601984" at bounding box center [96, 219] width 158 height 17
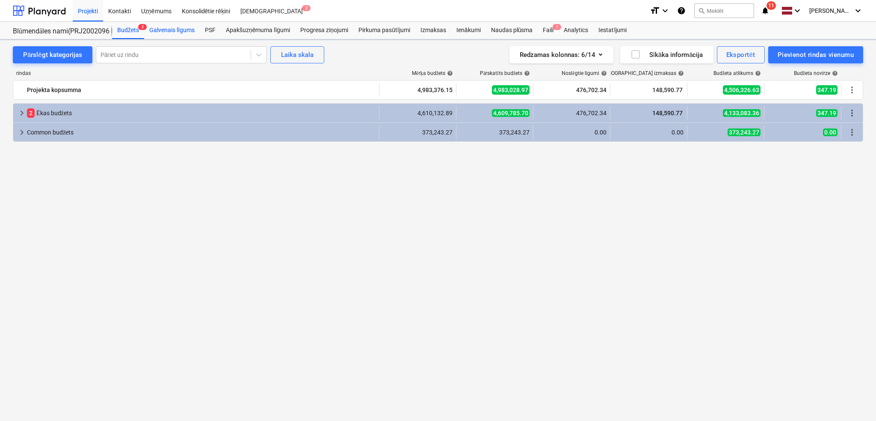
click at [195, 34] on div "Galvenais līgums" at bounding box center [172, 30] width 56 height 17
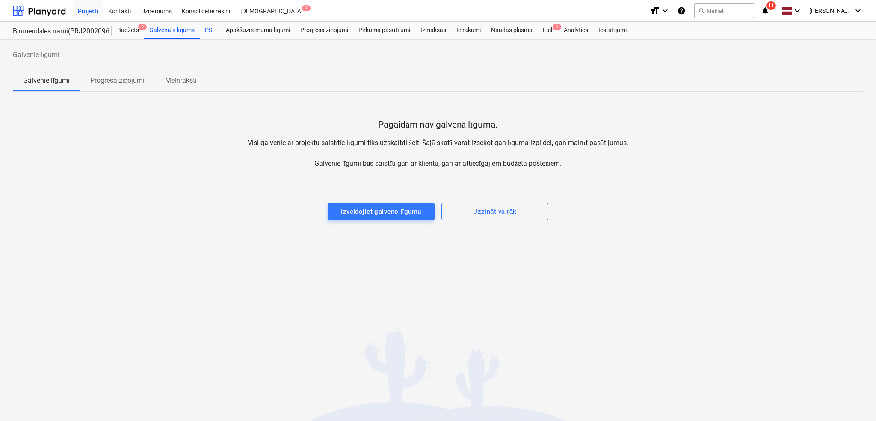
click at [209, 33] on div "PSF" at bounding box center [210, 30] width 21 height 17
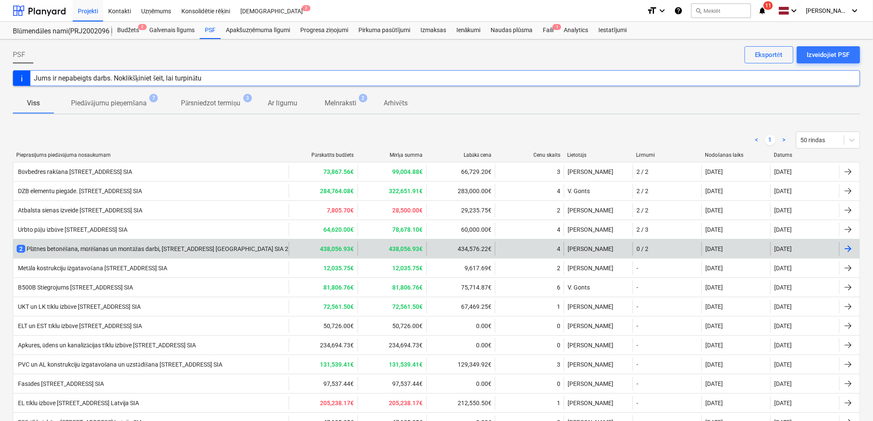
click at [302, 248] on div "438,056.93€" at bounding box center [323, 249] width 69 height 14
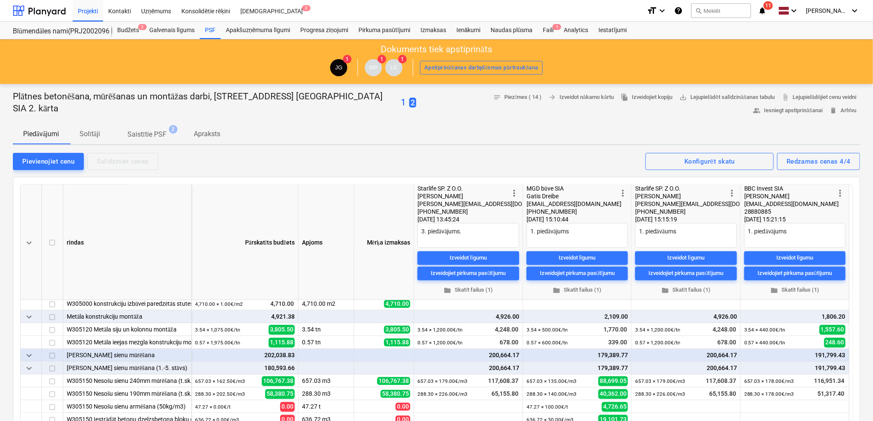
click at [770, 7] on span "11" at bounding box center [768, 5] width 9 height 9
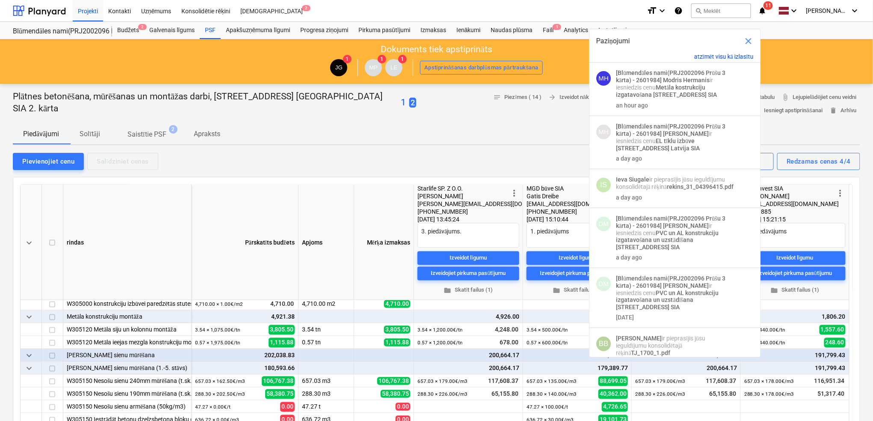
click at [711, 58] on button "atzīmēt visu kā izlasītu" at bounding box center [723, 56] width 59 height 7
click at [712, 54] on button "atzīmēt visu kā izlasītu" at bounding box center [723, 56] width 59 height 7
click at [748, 36] on span "close" at bounding box center [749, 41] width 10 height 10
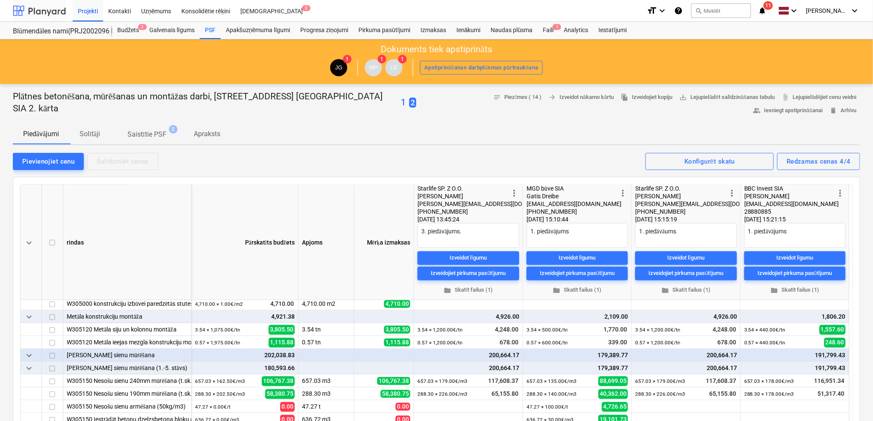
click at [45, 12] on div at bounding box center [39, 10] width 53 height 21
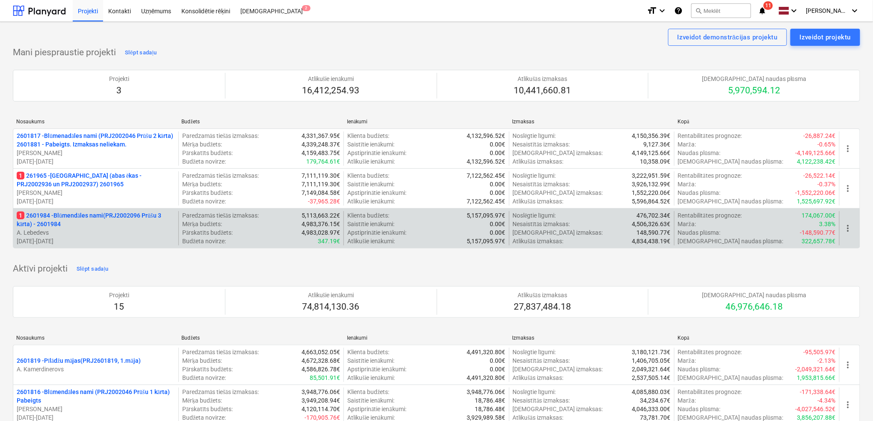
click at [106, 214] on p "1 2601984 - Blūmendāles nami(PRJ2002096 Prūšu 3 kārta) - 2601984" at bounding box center [96, 219] width 158 height 17
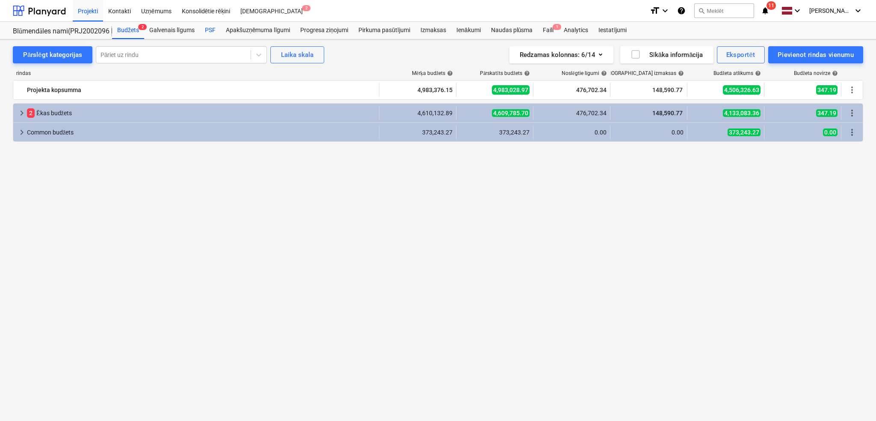
click at [210, 24] on div "PSF" at bounding box center [210, 30] width 21 height 17
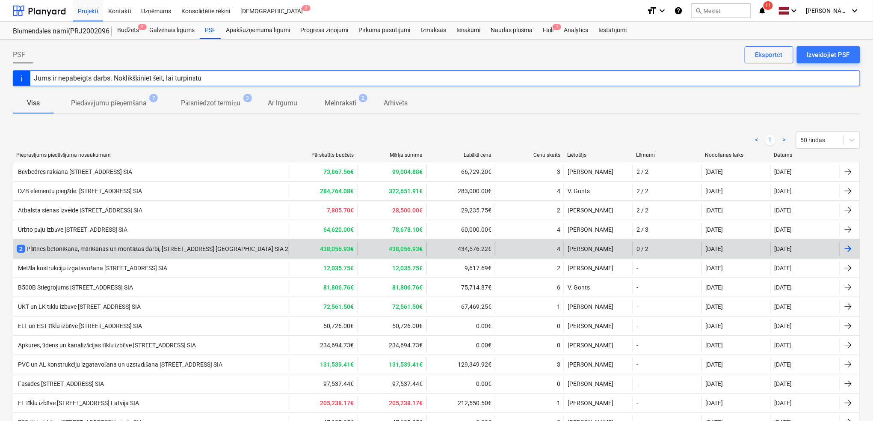
click at [92, 247] on div "2 Plātnes betonēšana, mūrēšanas un montāžas darbi, [STREET_ADDRESS]. kārta" at bounding box center [161, 248] width 288 height 9
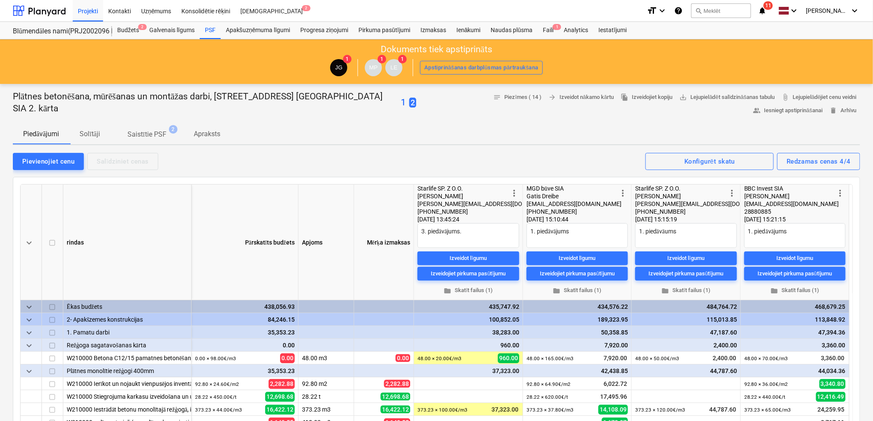
click at [767, 14] on icon "notifications" at bounding box center [762, 11] width 9 height 10
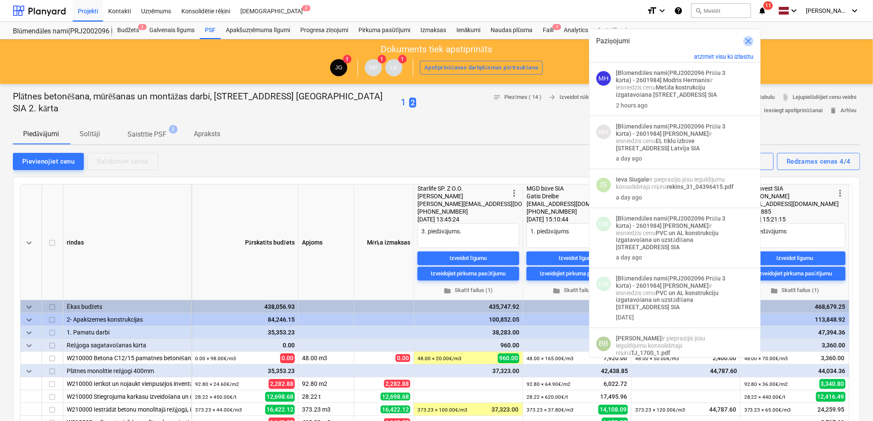
click at [745, 43] on span "close" at bounding box center [749, 41] width 10 height 10
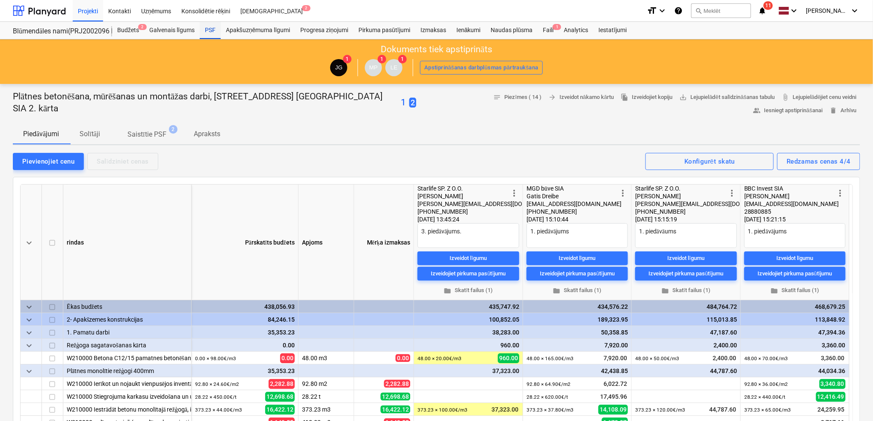
click at [204, 30] on div "PSF" at bounding box center [210, 30] width 21 height 17
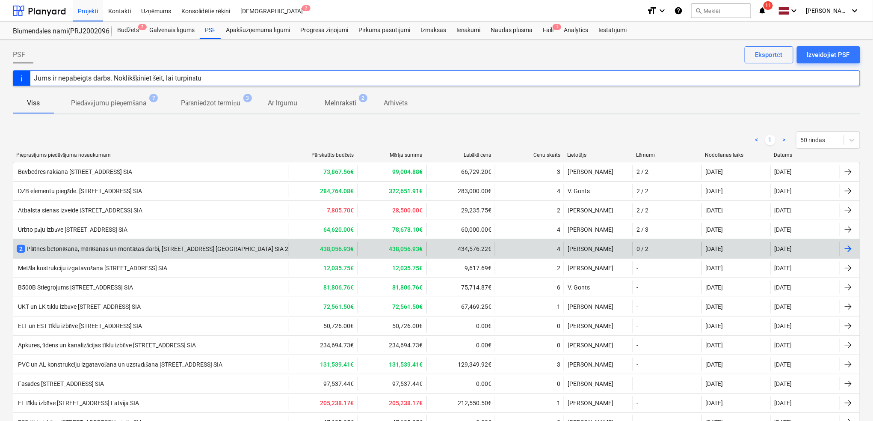
click at [226, 244] on div "2 Plātnes betonēšana, mūrēšanas un montāžas darbi, [STREET_ADDRESS]. kārta" at bounding box center [161, 248] width 288 height 9
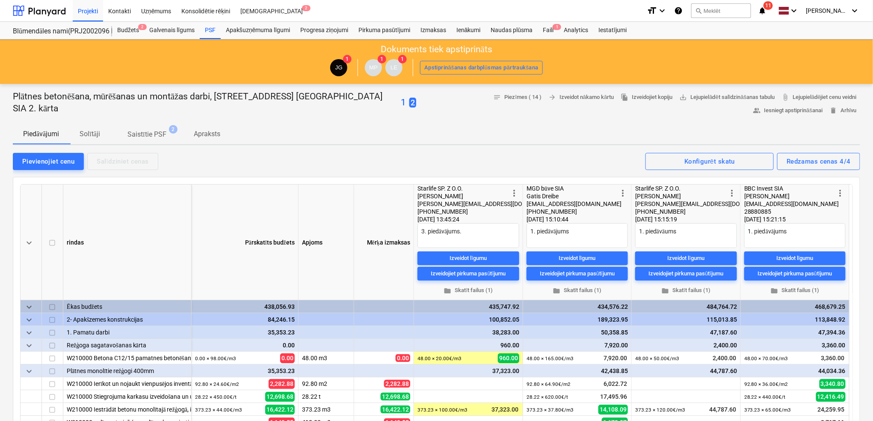
type textarea "x"
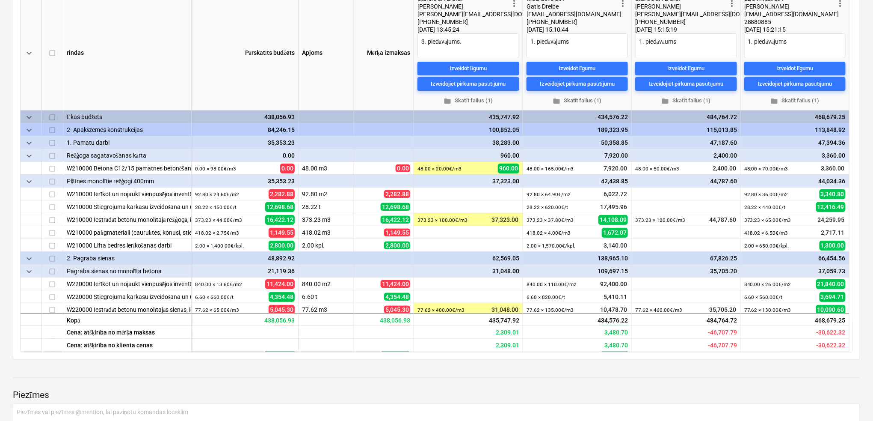
scroll to position [432, 0]
